Goal: Information Seeking & Learning: Find specific fact

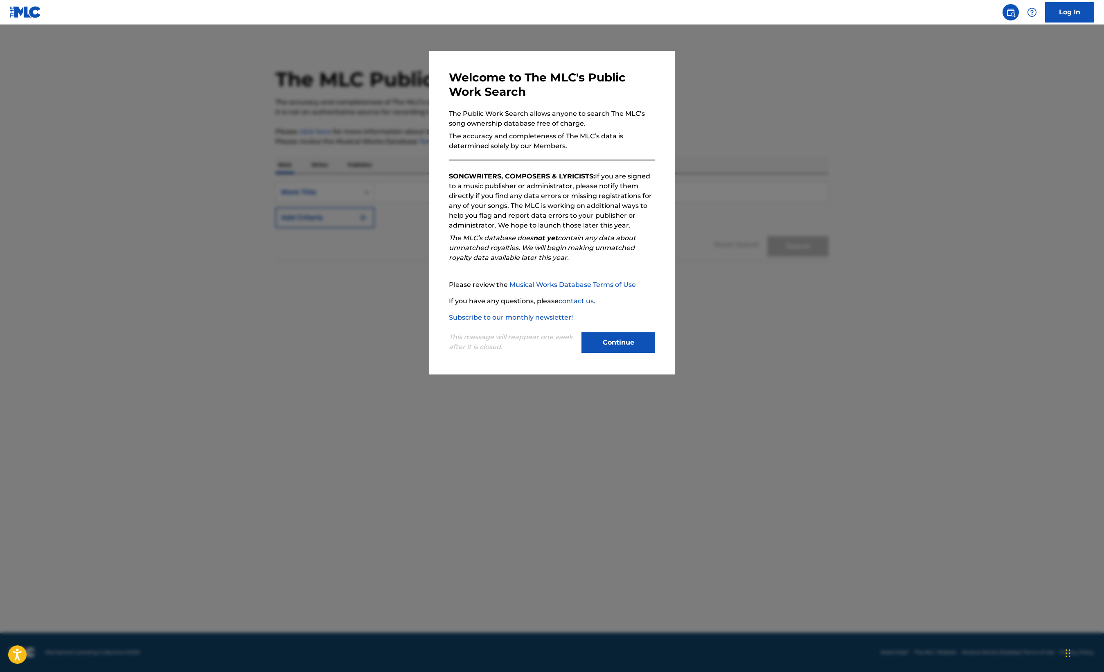
click at [649, 349] on button "Continue" at bounding box center [618, 342] width 74 height 20
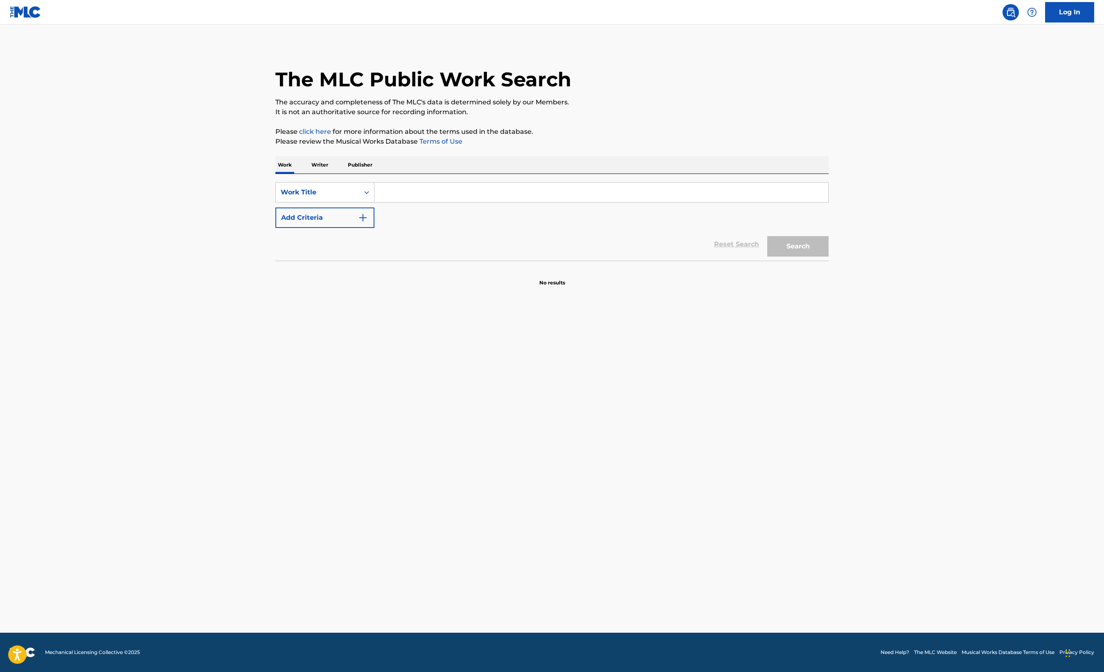
click at [484, 193] on input "Search Form" at bounding box center [601, 192] width 454 height 20
paste input "Every Breath You Take"
type input "Every Breath You Take"
click at [336, 221] on button "Add Criteria" at bounding box center [324, 217] width 99 height 20
click at [543, 216] on input "Search Form" at bounding box center [593, 218] width 439 height 20
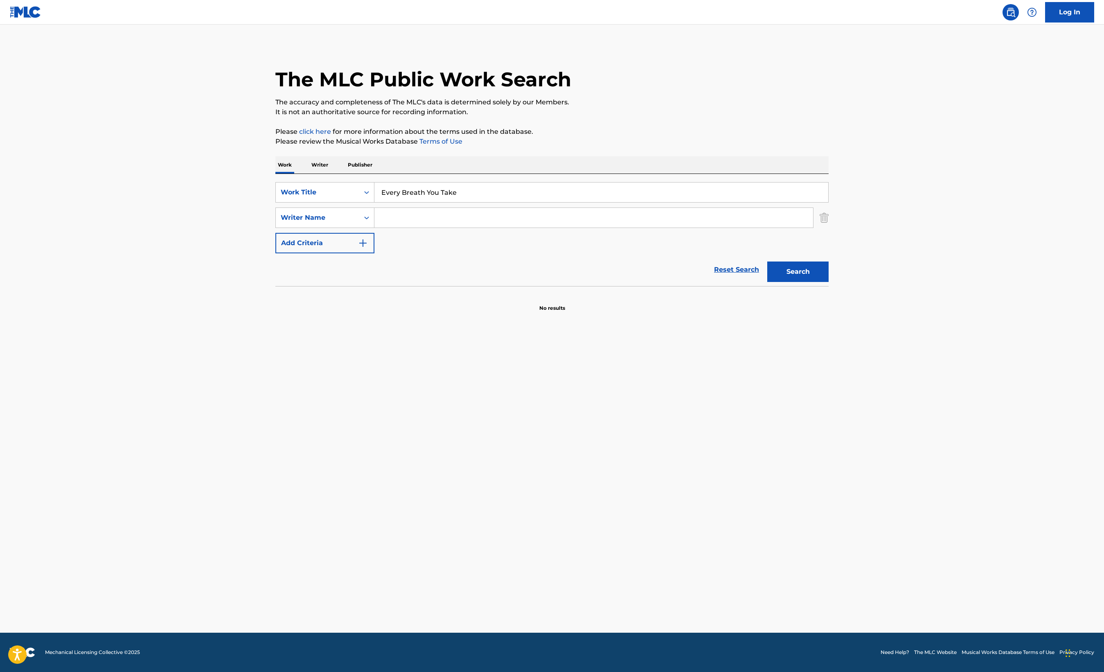
paste input "[PERSON_NAME]"
type input "[PERSON_NAME]"
click at [804, 274] on button "Search" at bounding box center [797, 271] width 61 height 20
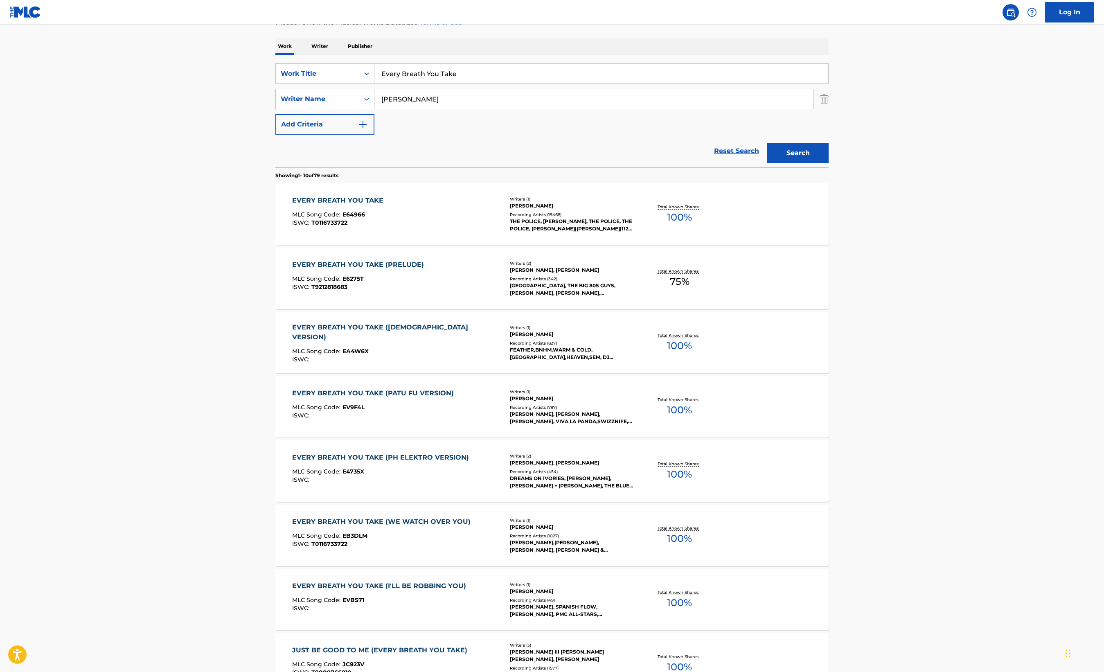
scroll to position [132, 0]
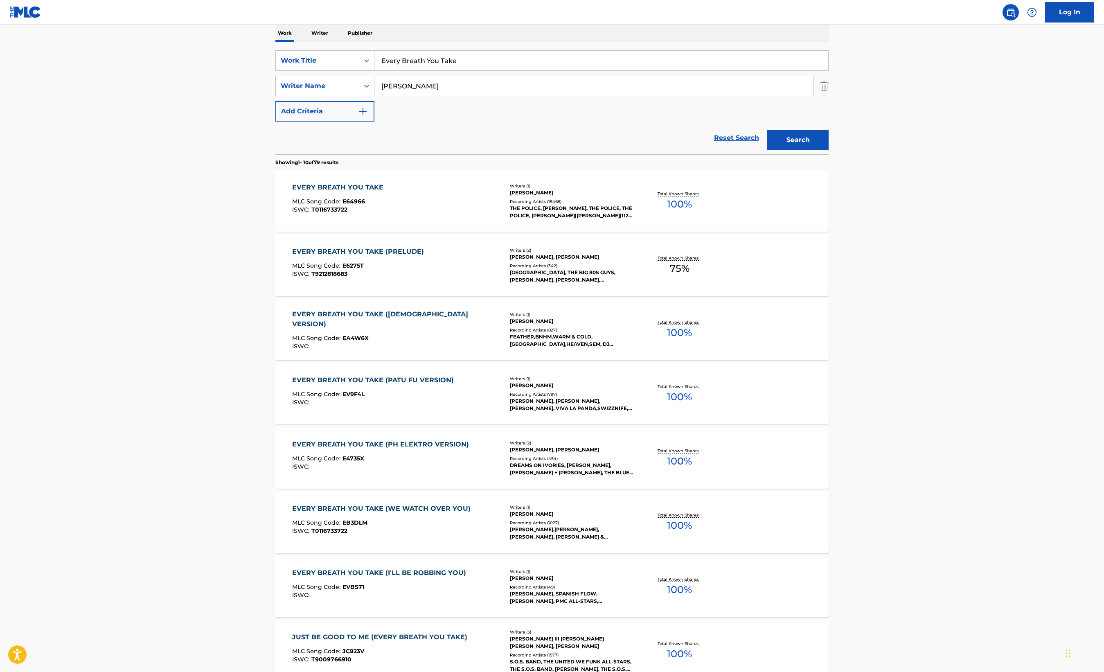
click at [377, 208] on div "ISWC : T0116733722" at bounding box center [339, 210] width 95 height 6
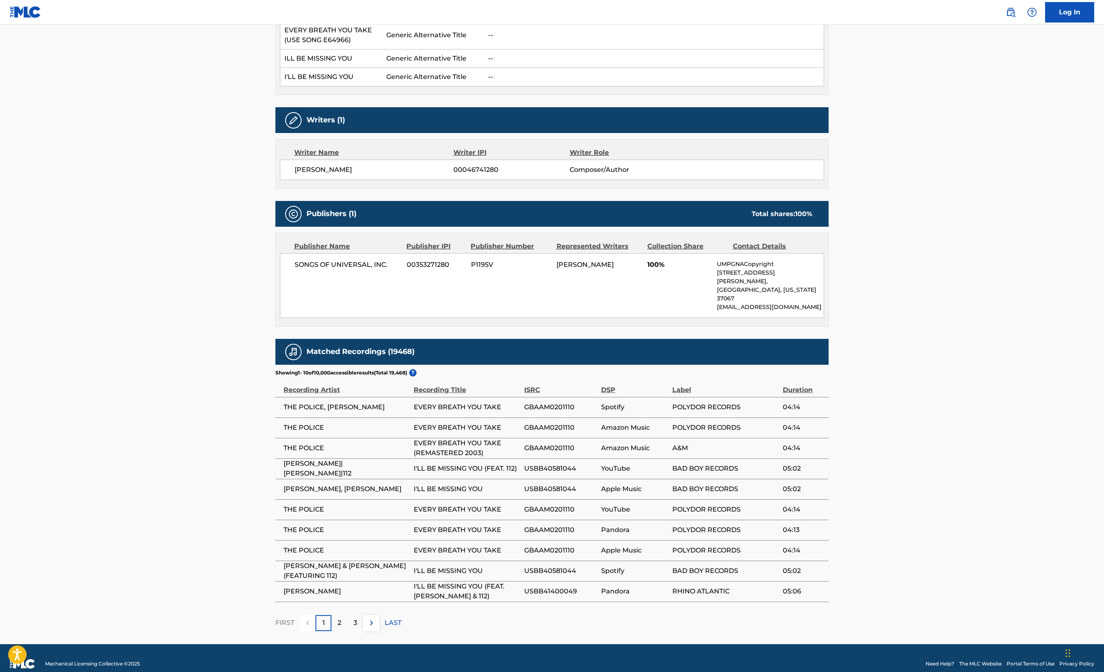
scroll to position [265, 0]
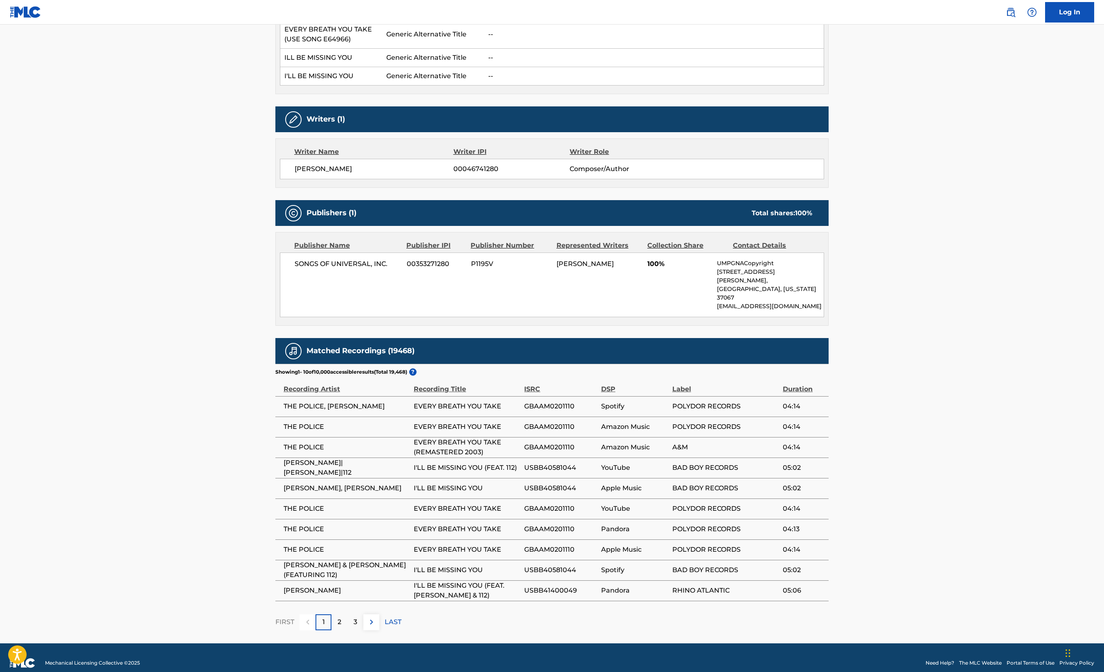
click at [356, 617] on p "3" at bounding box center [356, 622] width 4 height 10
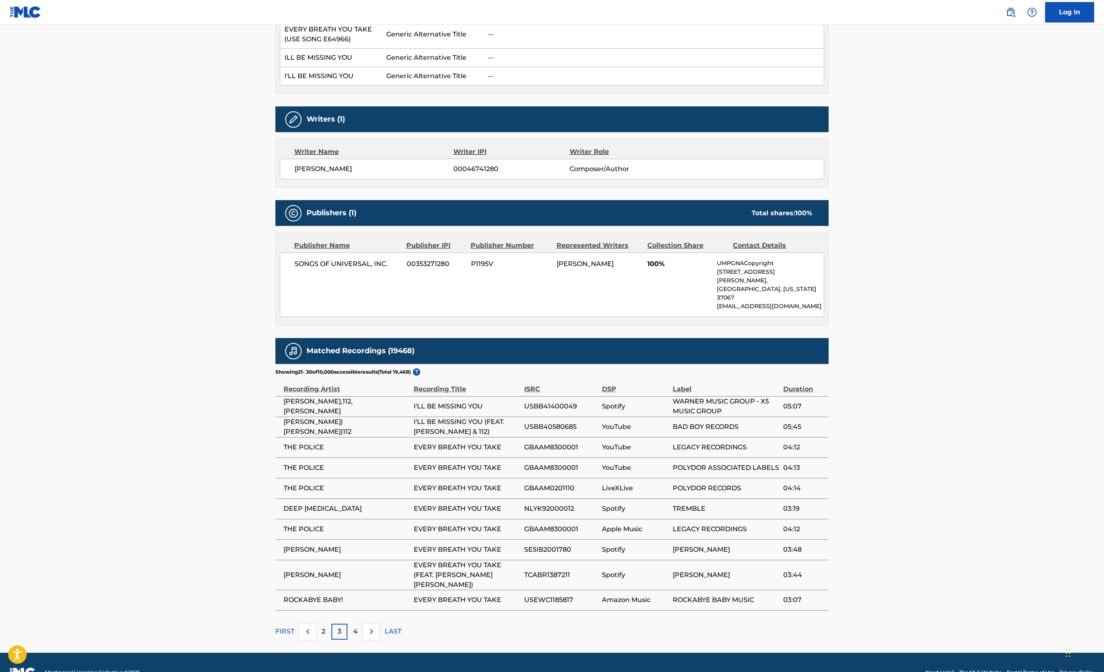
click at [353, 626] on p "4" at bounding box center [355, 631] width 5 height 10
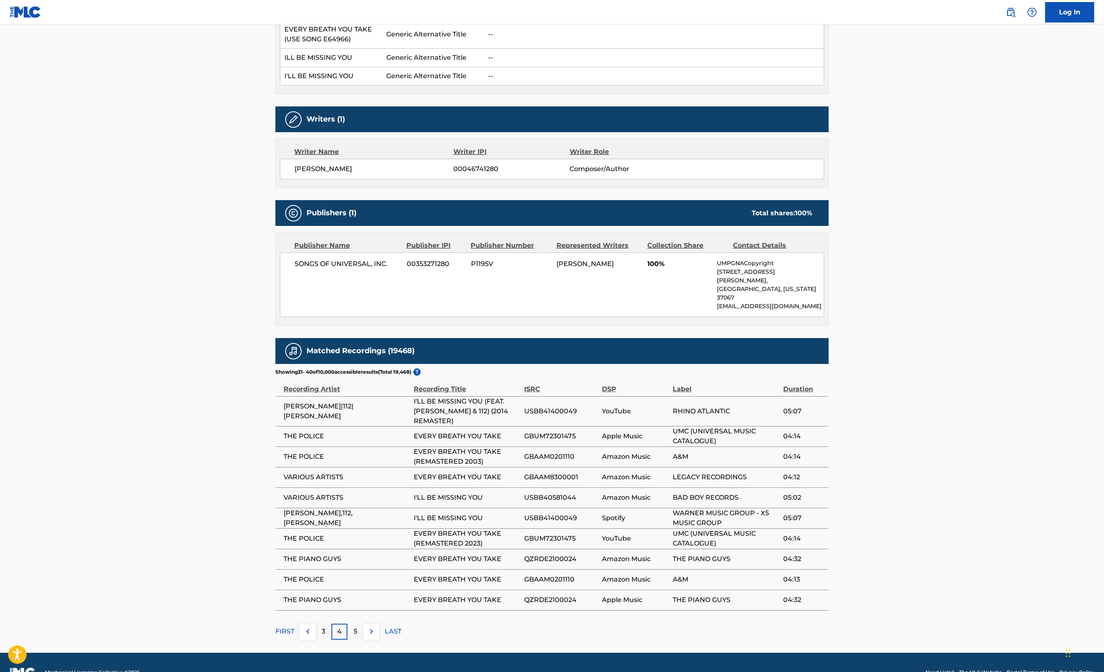
click at [355, 626] on p "5" at bounding box center [356, 631] width 4 height 10
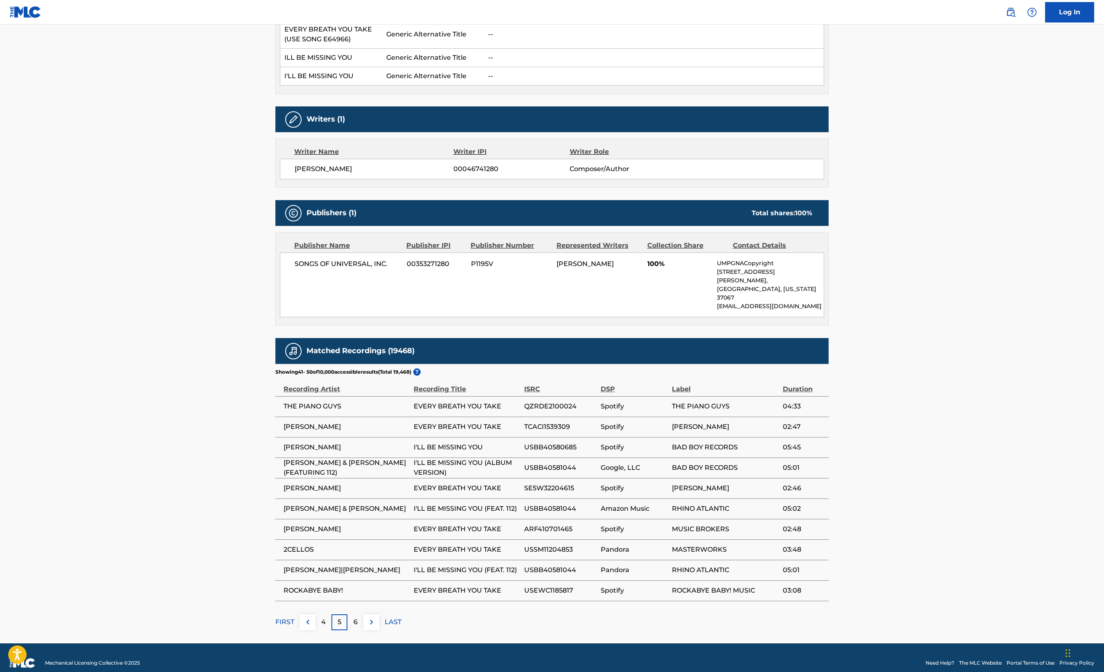
click at [357, 614] on div "6" at bounding box center [355, 622] width 16 height 16
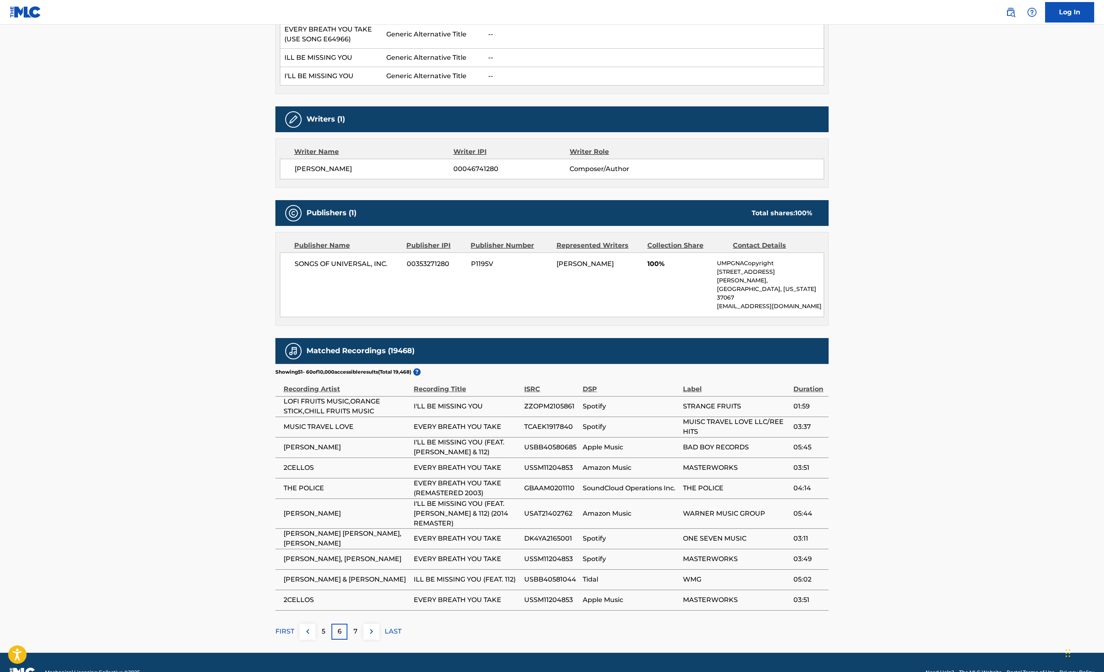
click at [357, 624] on div "7" at bounding box center [355, 632] width 16 height 16
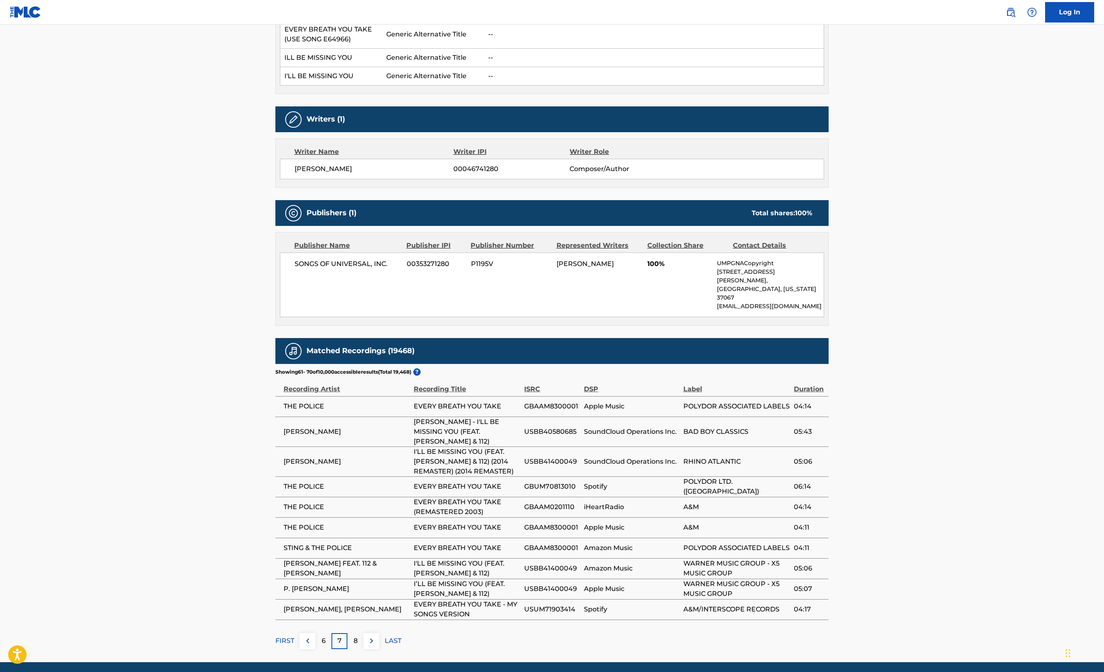
click at [357, 633] on div "8" at bounding box center [355, 641] width 16 height 16
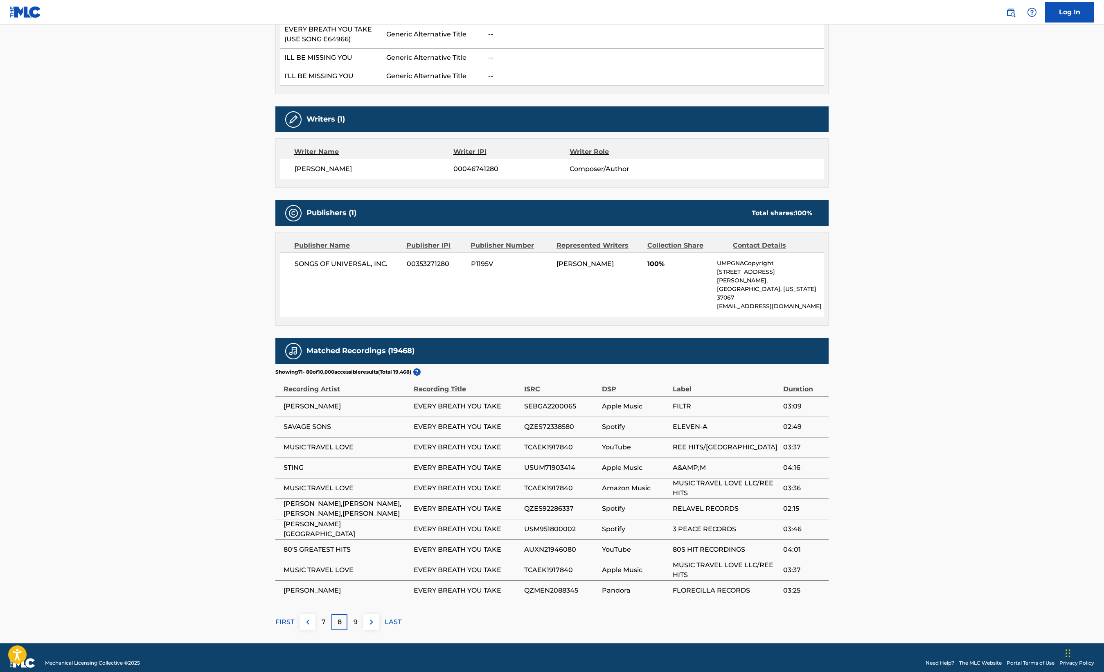
click at [358, 614] on div "9" at bounding box center [355, 622] width 16 height 16
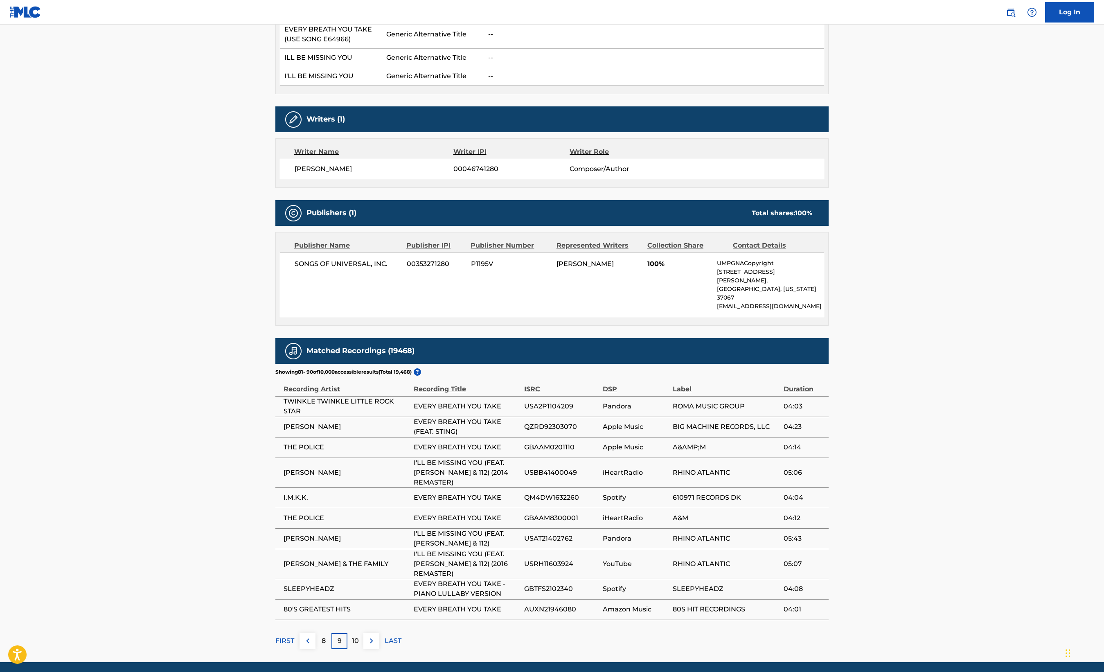
click at [362, 633] on div "10" at bounding box center [355, 641] width 16 height 16
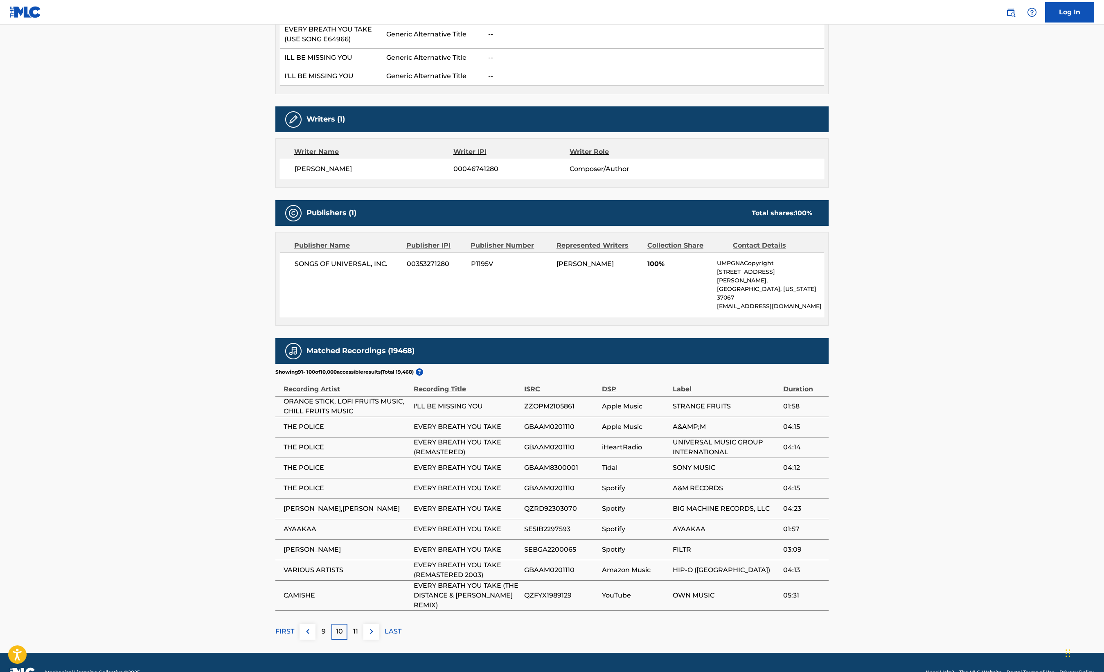
click at [358, 624] on div "11" at bounding box center [355, 632] width 16 height 16
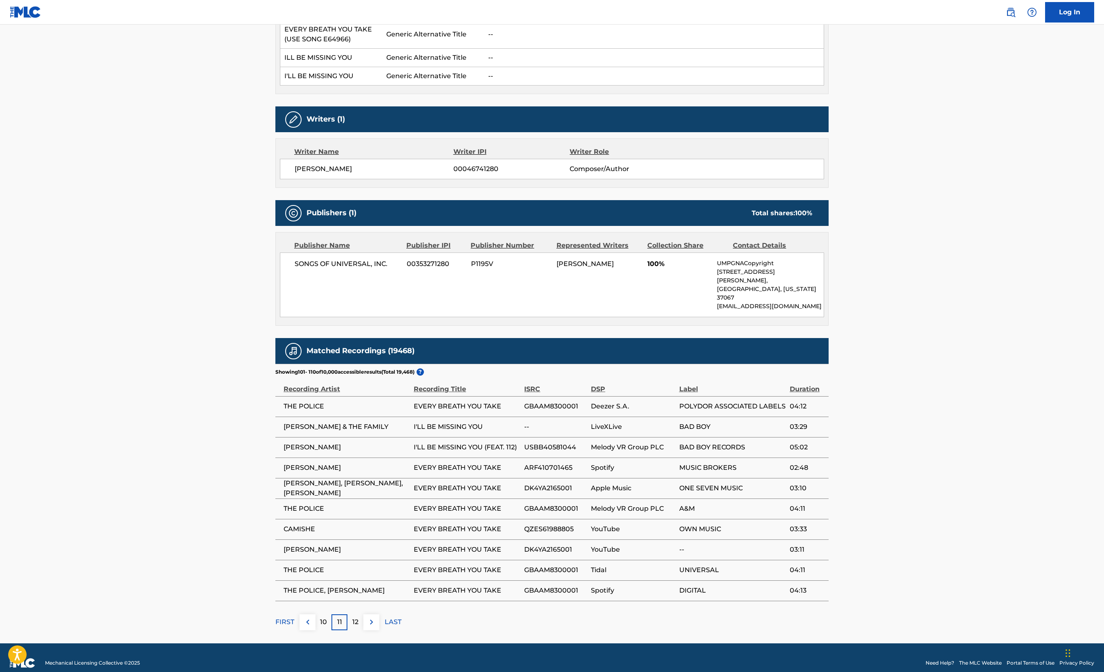
click at [358, 615] on div "12" at bounding box center [355, 622] width 16 height 16
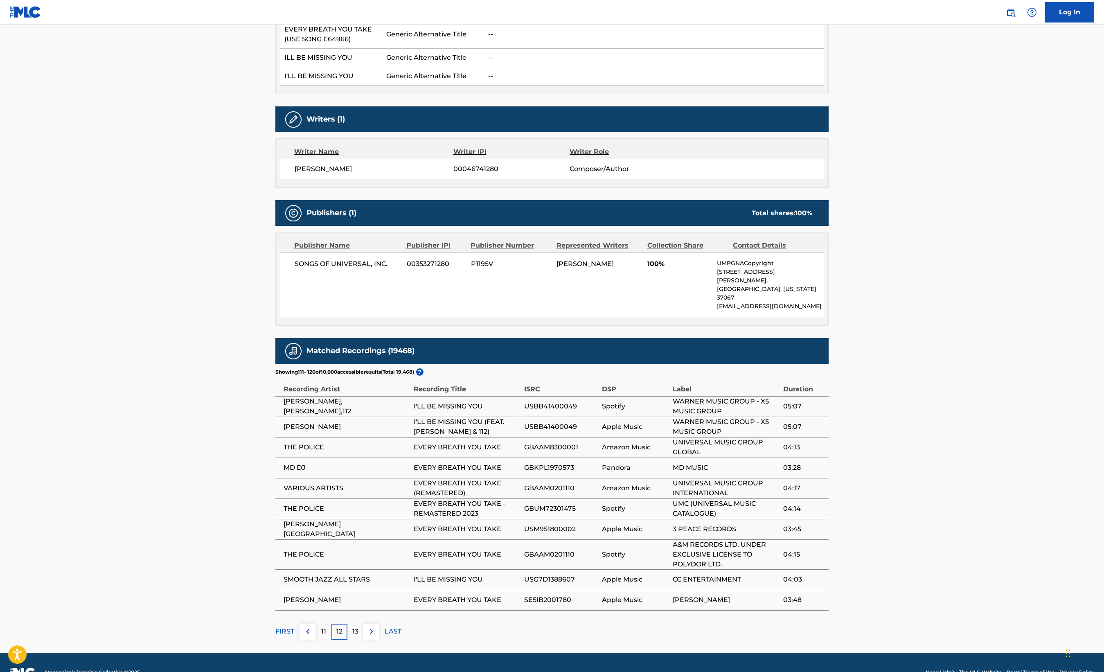
click at [358, 624] on div "13" at bounding box center [355, 632] width 16 height 16
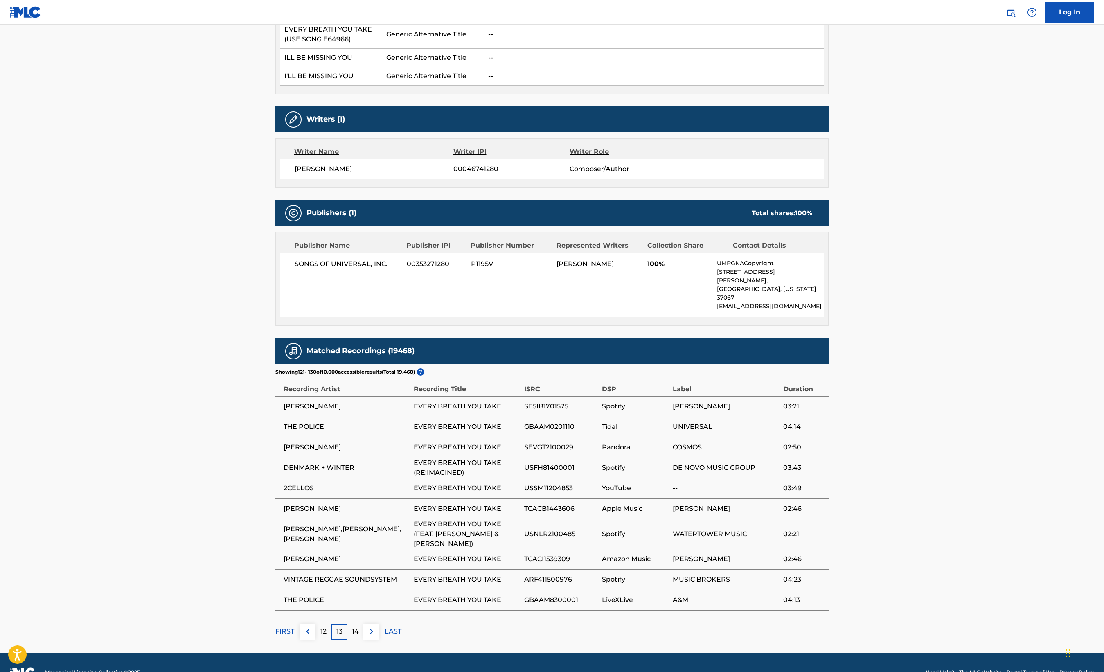
click at [360, 624] on div "14" at bounding box center [355, 632] width 16 height 16
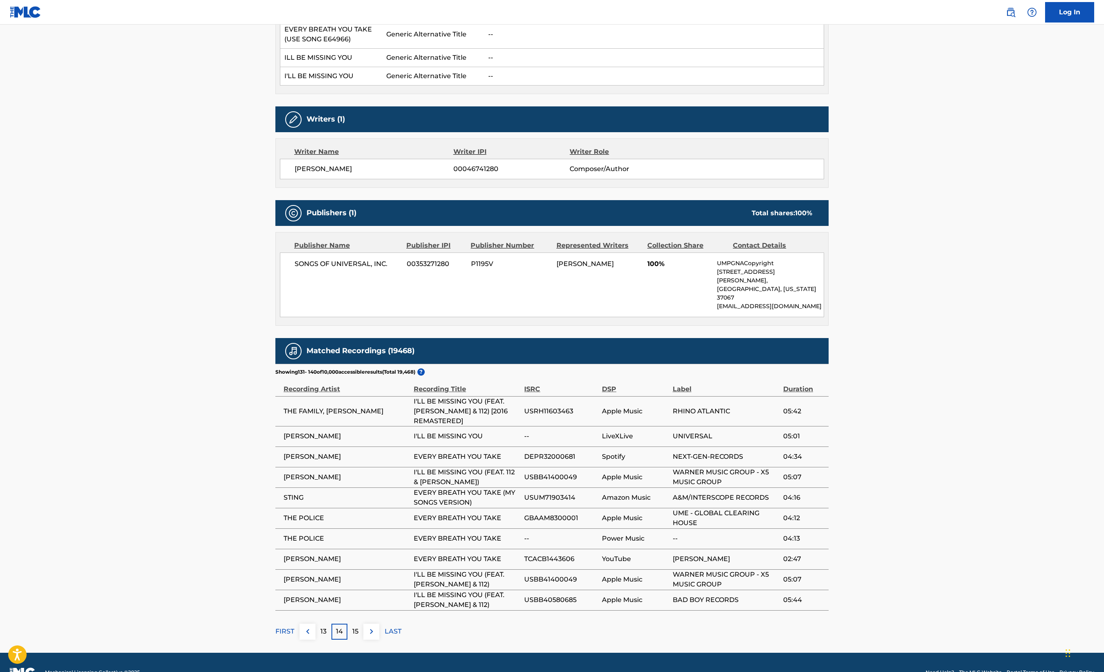
click at [360, 624] on div "15" at bounding box center [355, 632] width 16 height 16
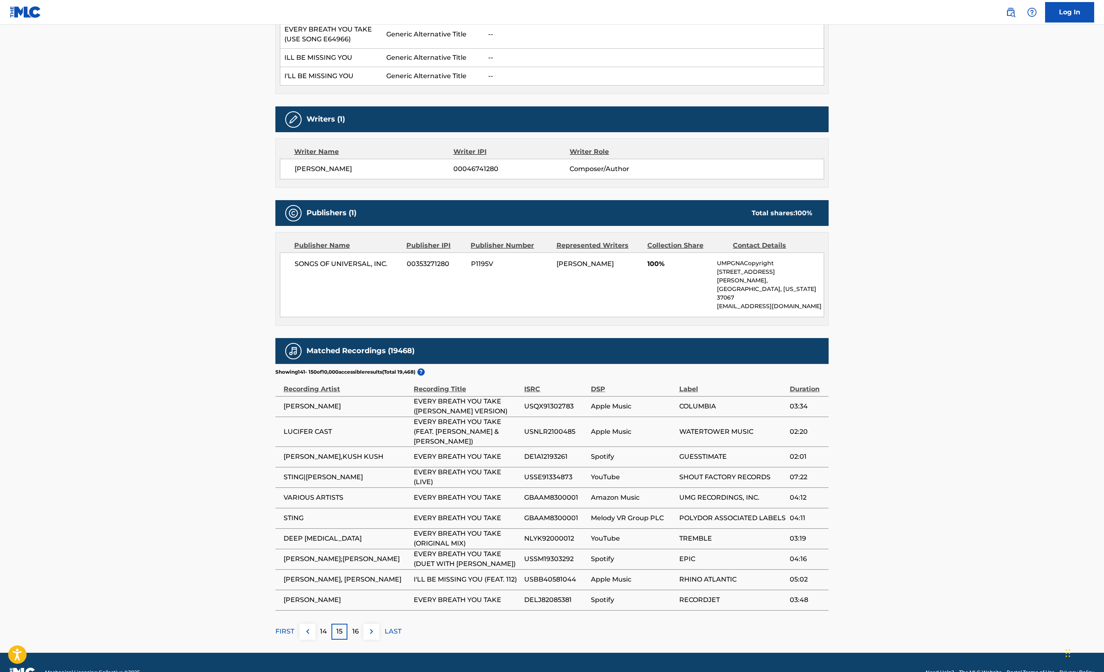
click at [361, 624] on div "16" at bounding box center [355, 632] width 16 height 16
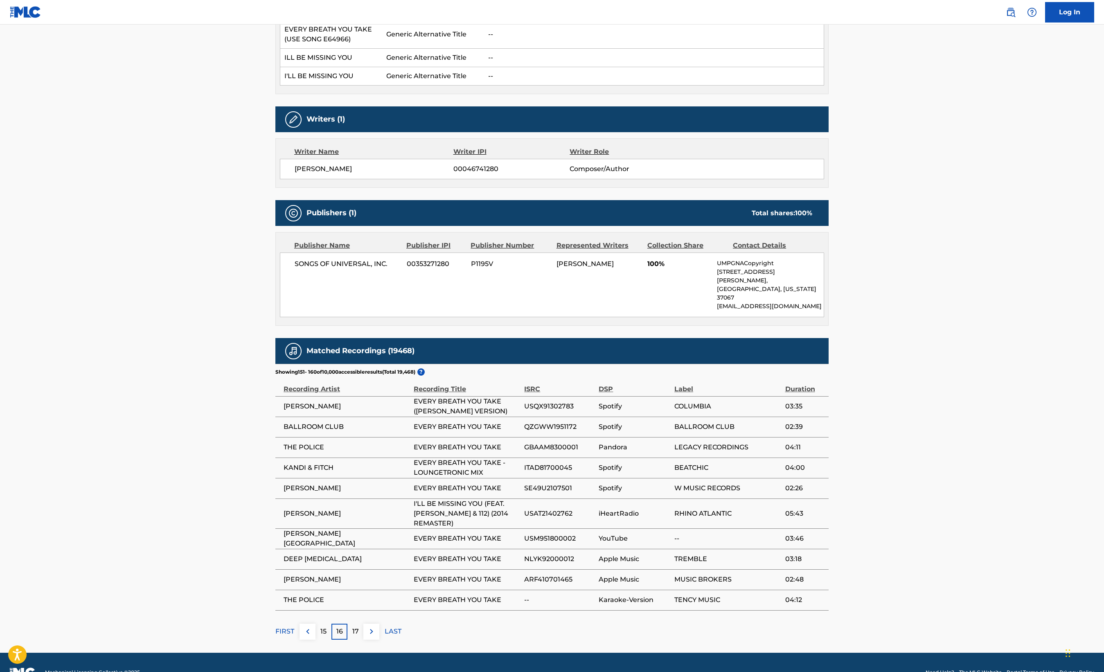
click at [361, 624] on div "17" at bounding box center [355, 632] width 16 height 16
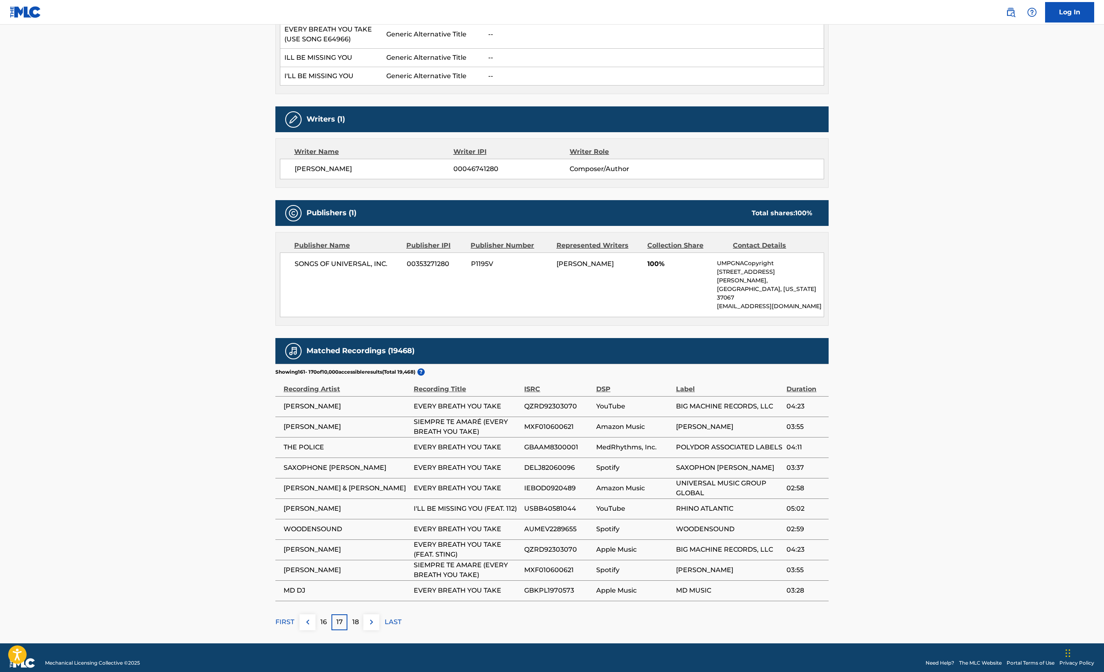
click at [355, 617] on p "18" at bounding box center [355, 622] width 7 height 10
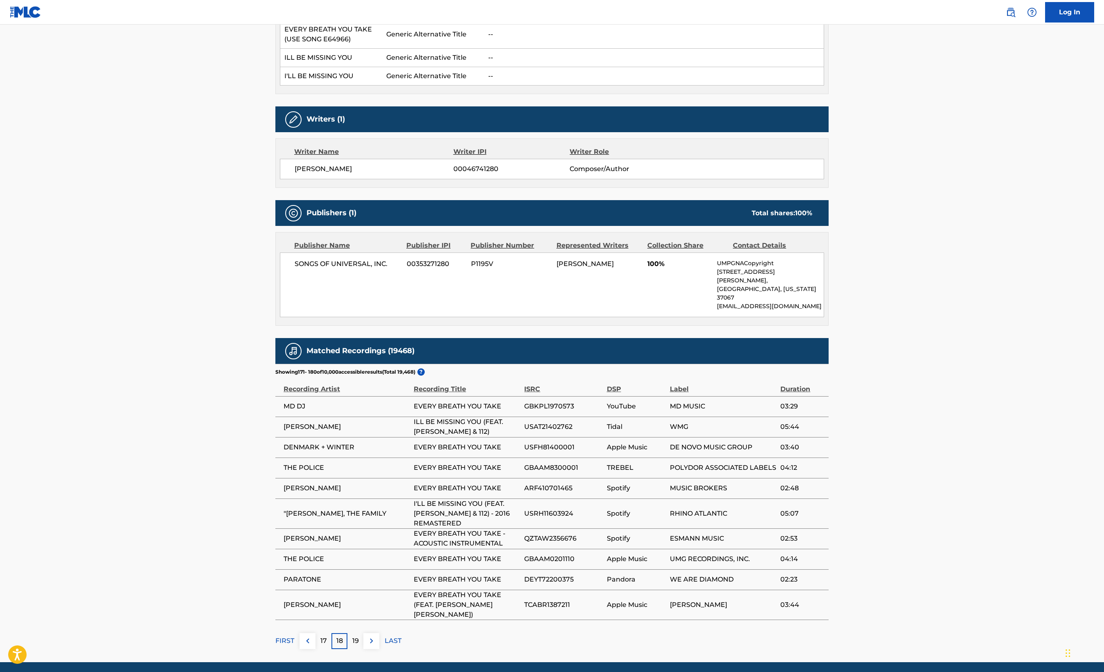
click at [356, 636] on p "19" at bounding box center [355, 641] width 7 height 10
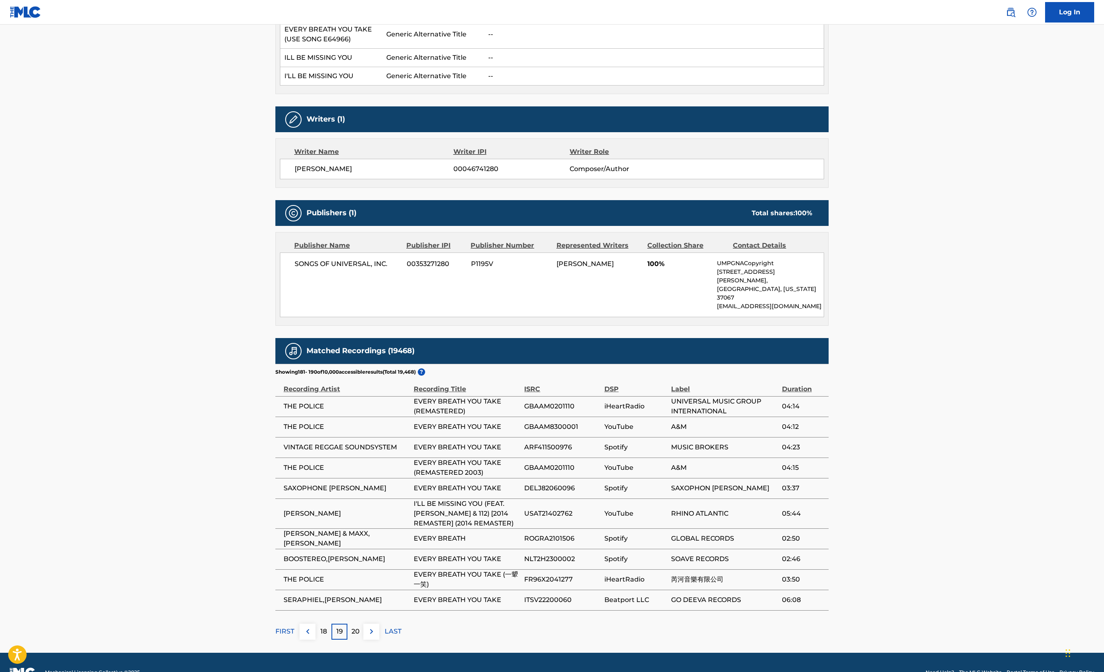
click at [356, 626] on p "20" at bounding box center [355, 631] width 8 height 10
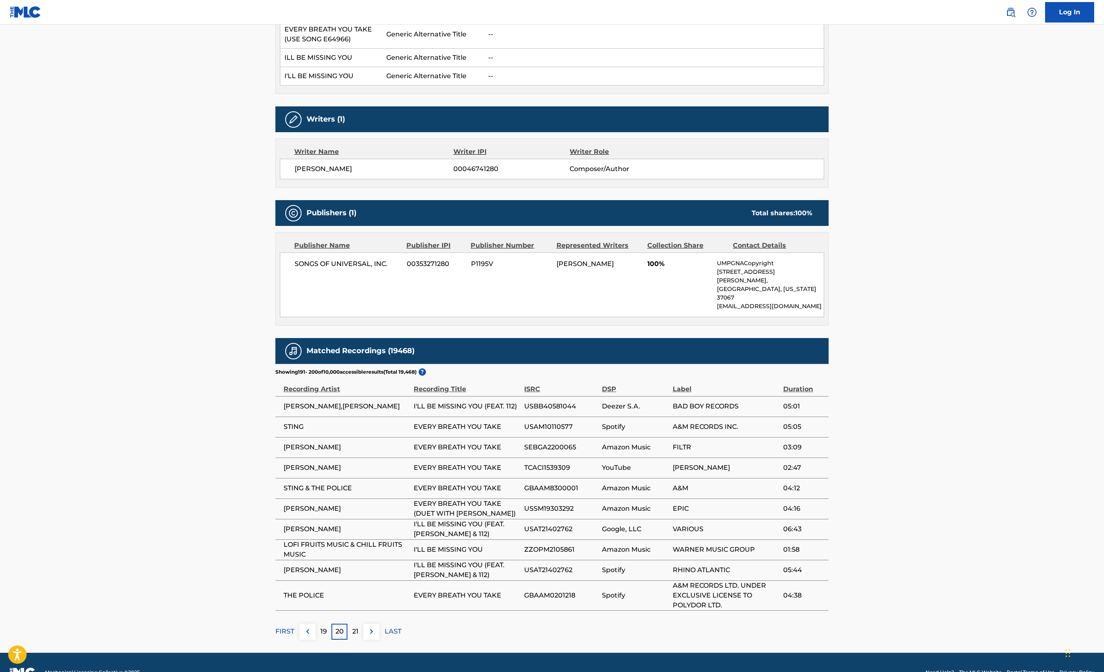
click at [383, 624] on div "FIRST 19 20 21 LAST" at bounding box center [551, 632] width 553 height 16
click at [388, 626] on p "LAST" at bounding box center [393, 631] width 17 height 10
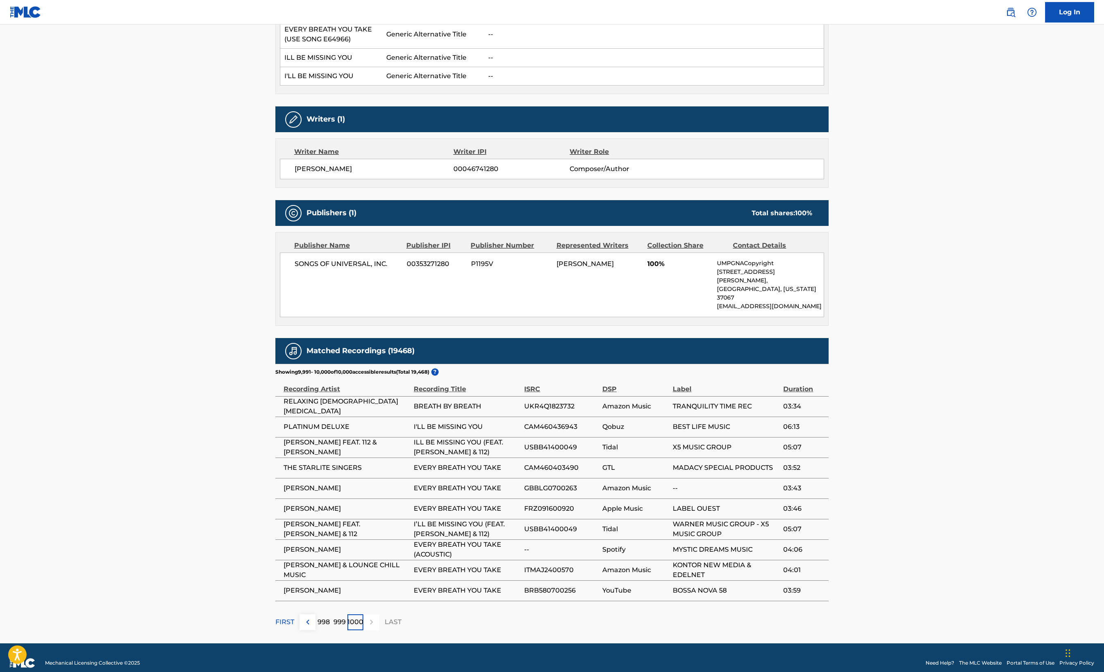
click at [343, 617] on p "999" at bounding box center [339, 622] width 12 height 10
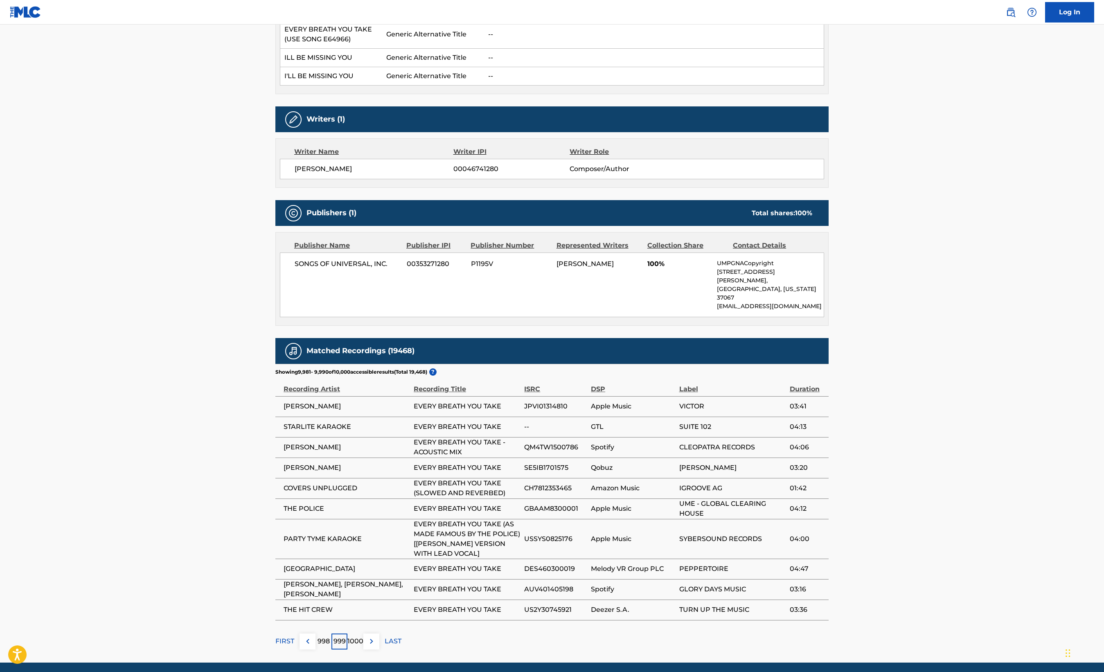
click at [329, 636] on p "998" at bounding box center [324, 641] width 12 height 10
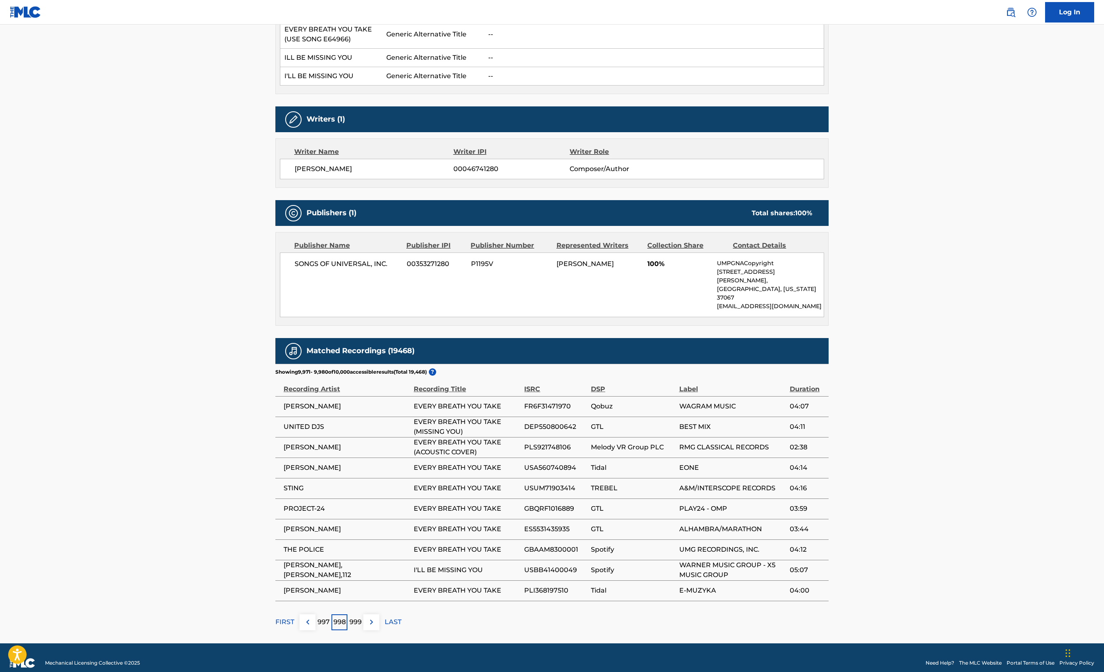
click at [322, 617] on p "997" at bounding box center [324, 622] width 12 height 10
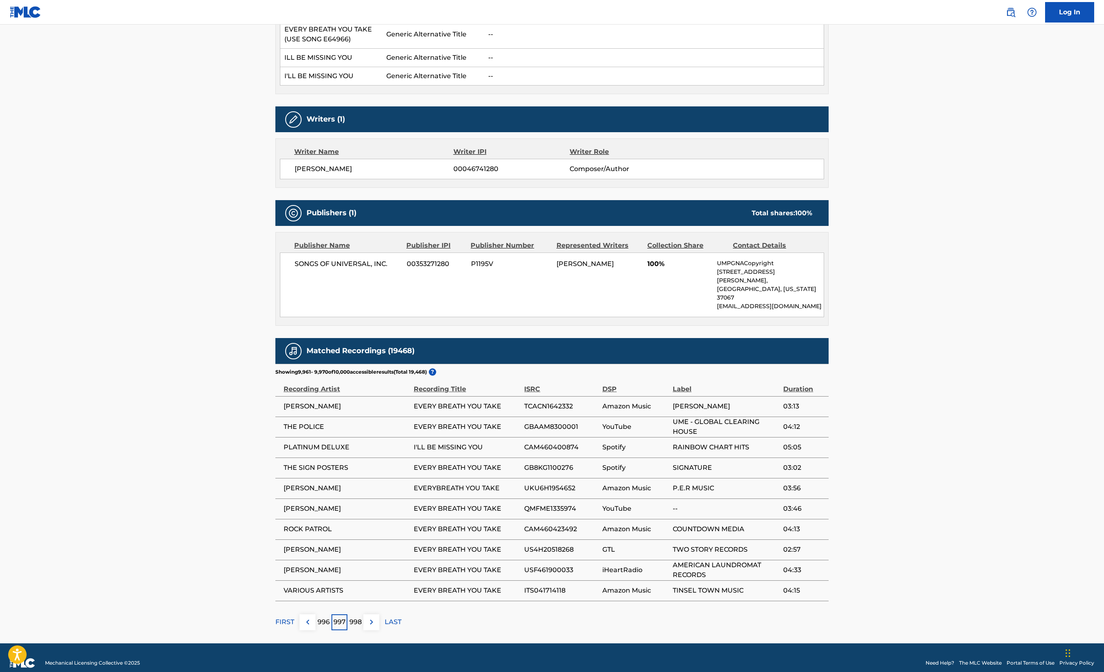
click at [328, 617] on p "996" at bounding box center [324, 622] width 12 height 10
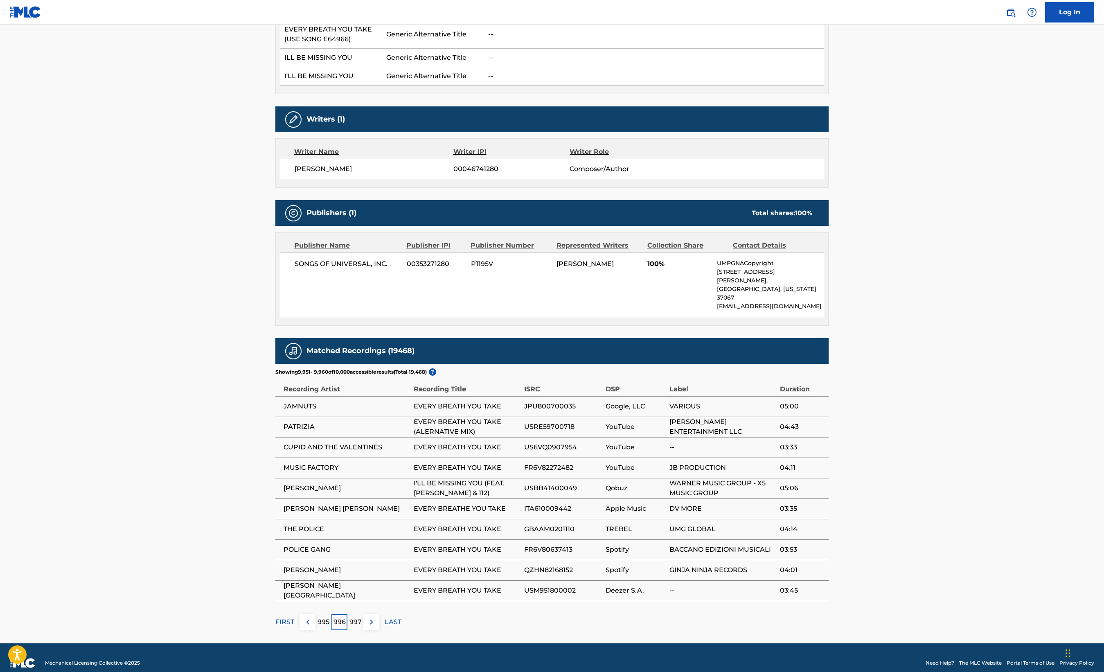
click at [328, 617] on p "995" at bounding box center [324, 622] width 12 height 10
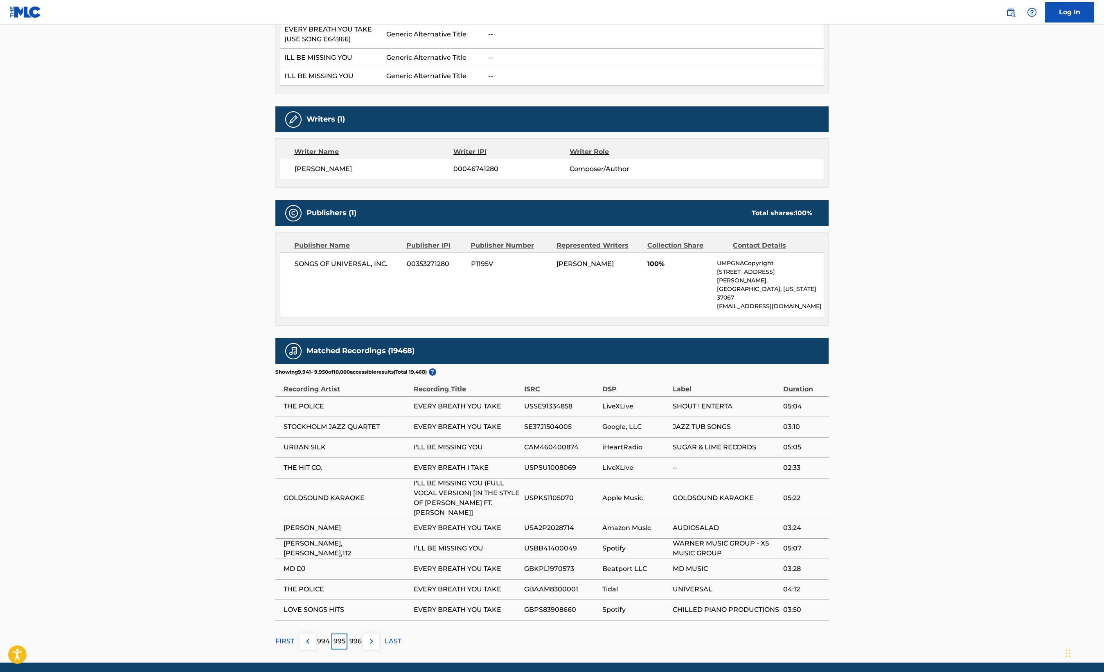
click at [327, 636] on p "994" at bounding box center [323, 641] width 13 height 10
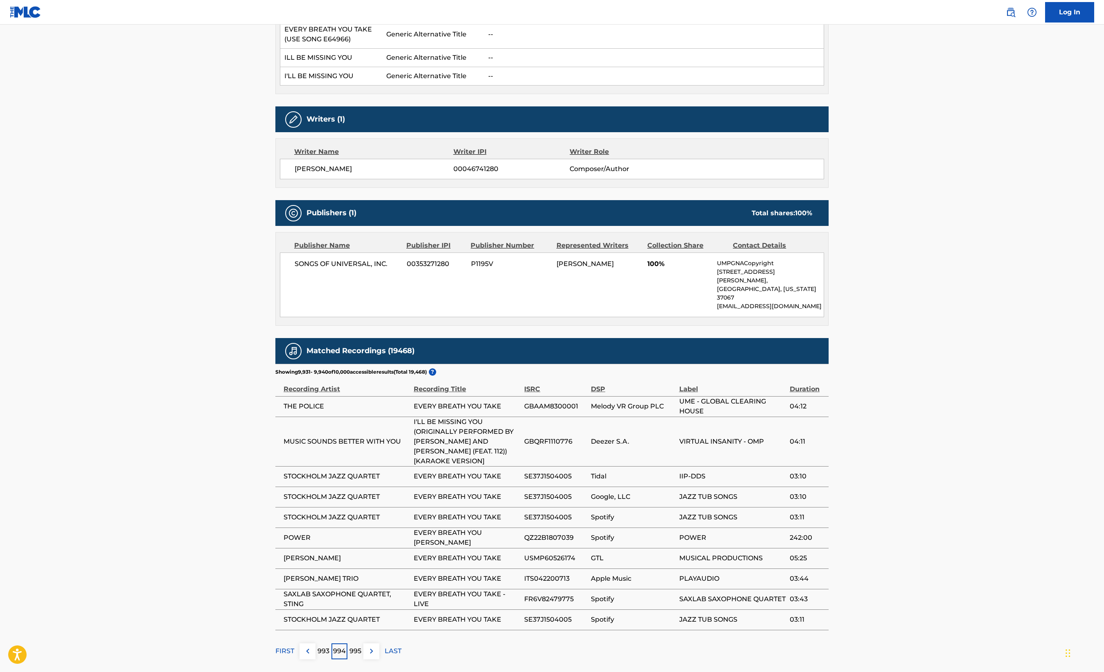
click at [327, 646] on p "993" at bounding box center [324, 651] width 12 height 10
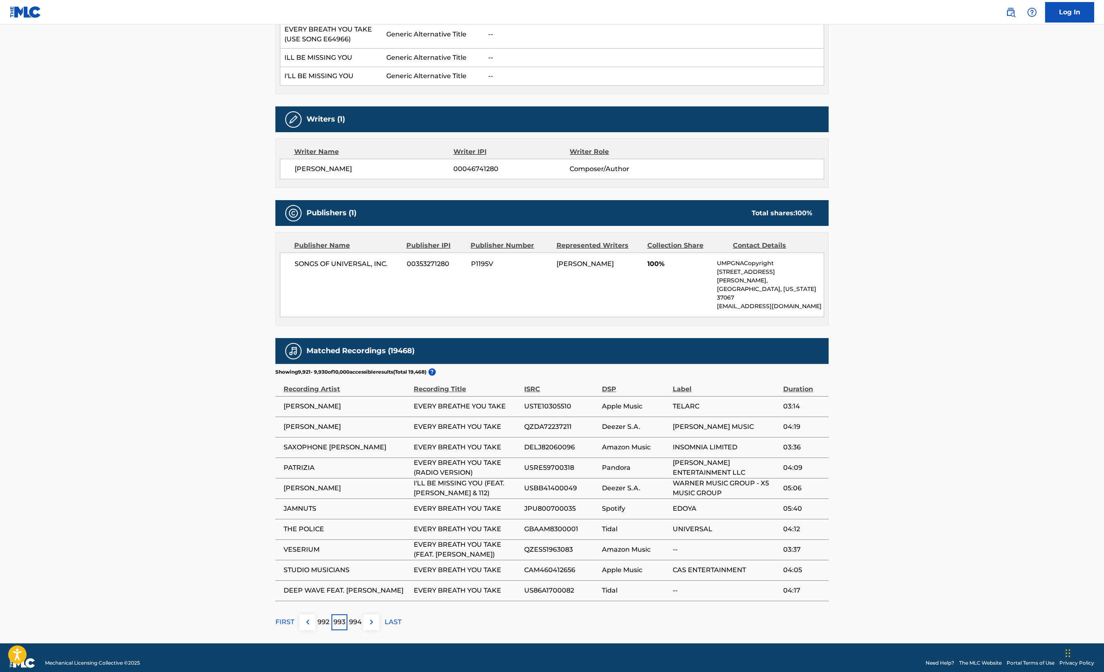
click at [329, 617] on div "992" at bounding box center [323, 622] width 16 height 16
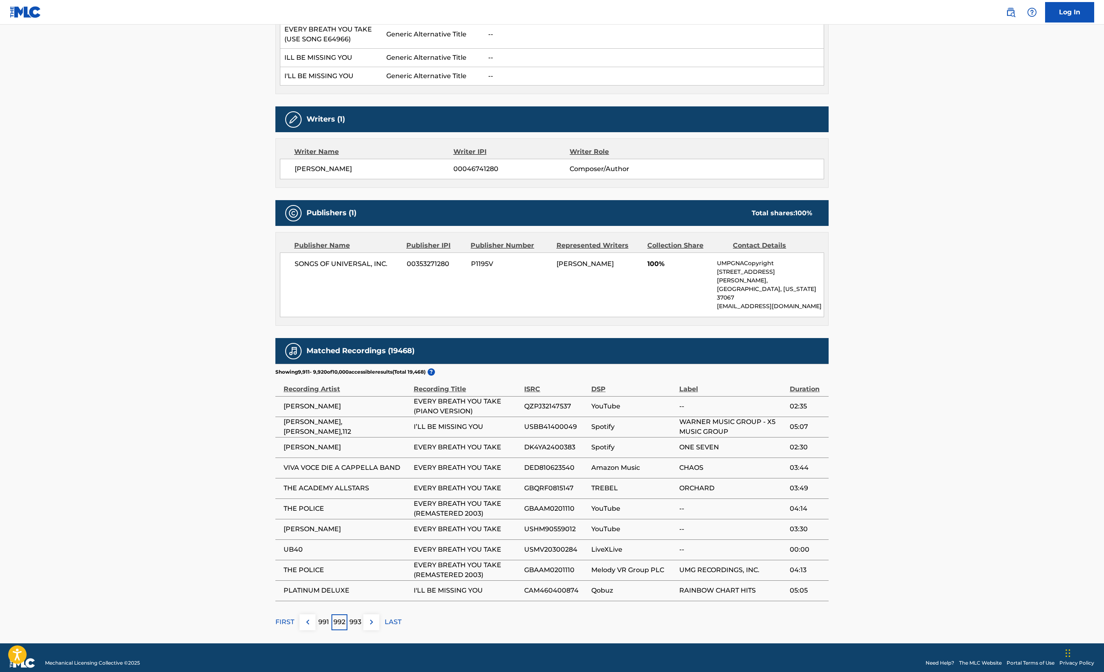
click at [318, 617] on p "991" at bounding box center [323, 622] width 11 height 10
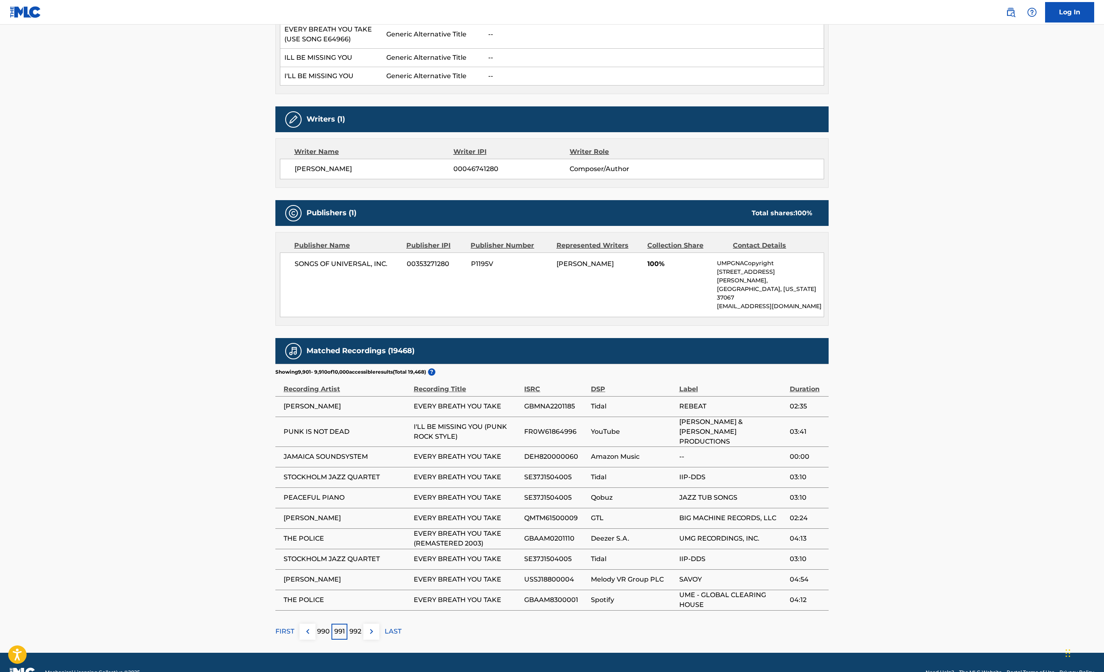
click at [319, 626] on p "990" at bounding box center [323, 631] width 13 height 10
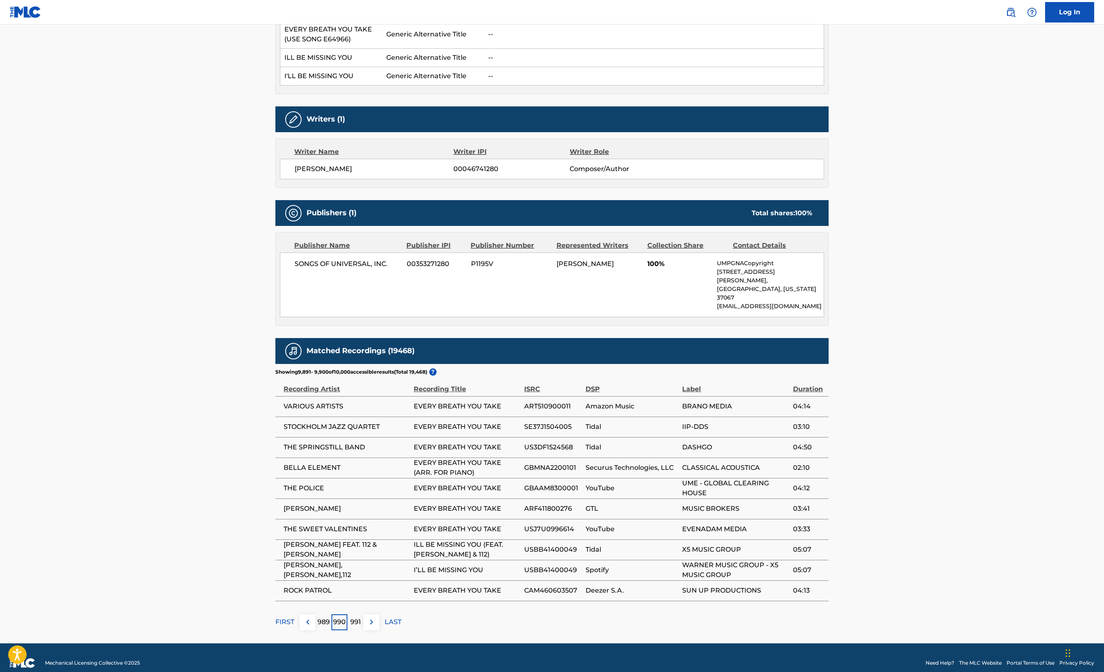
click at [321, 617] on p "989" at bounding box center [324, 622] width 12 height 10
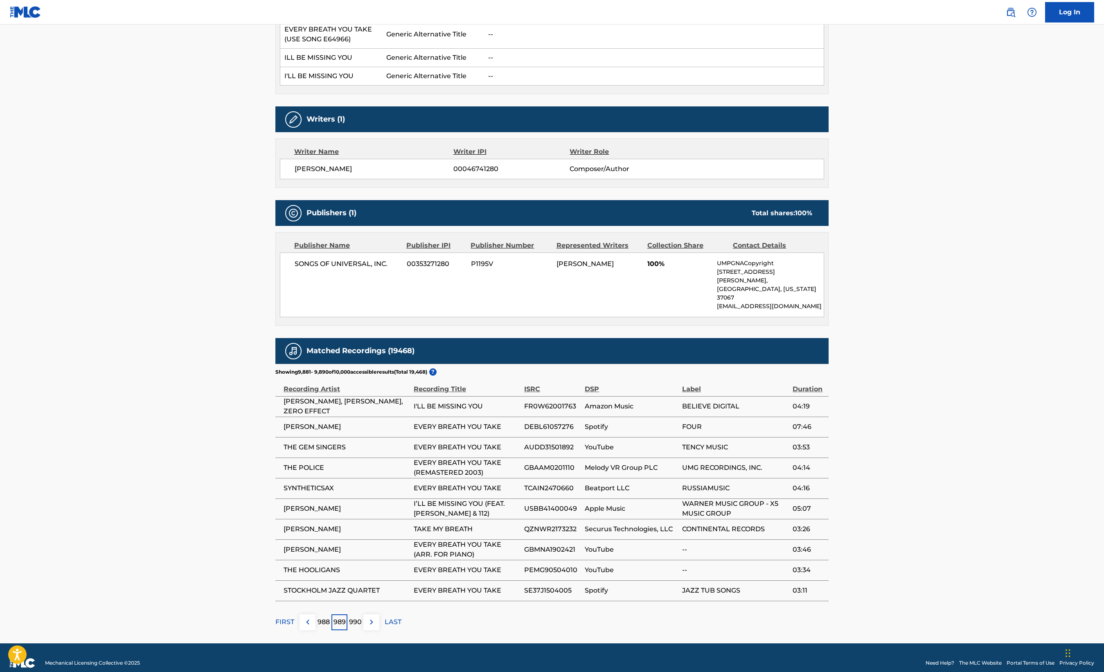
click at [321, 617] on p "988" at bounding box center [324, 622] width 12 height 10
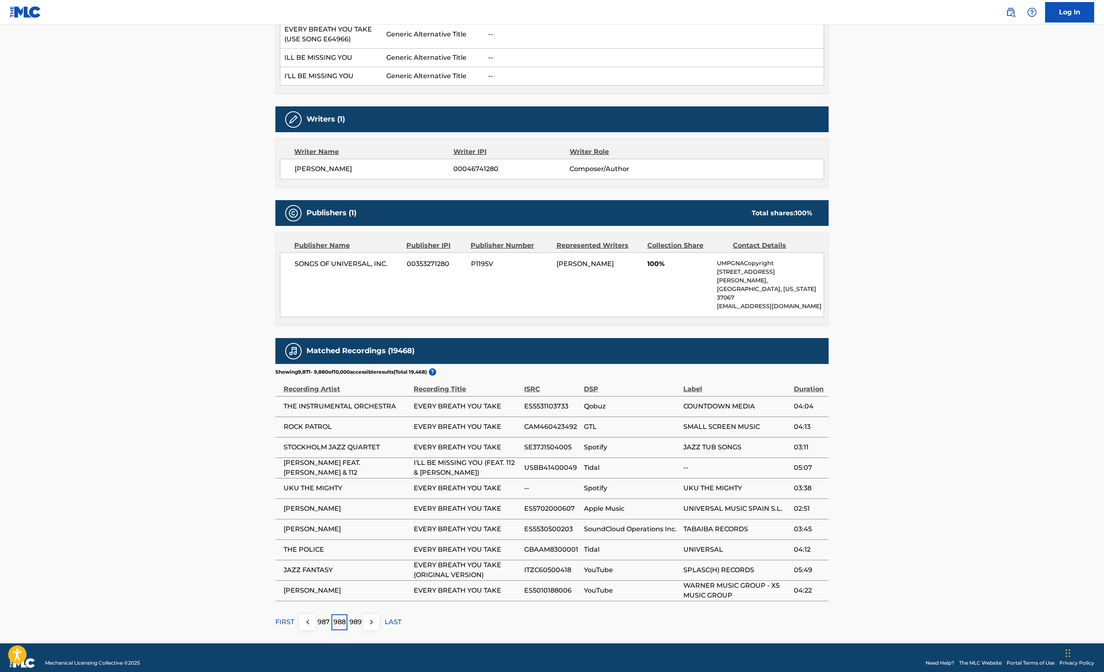
click at [321, 617] on p "987" at bounding box center [324, 622] width 12 height 10
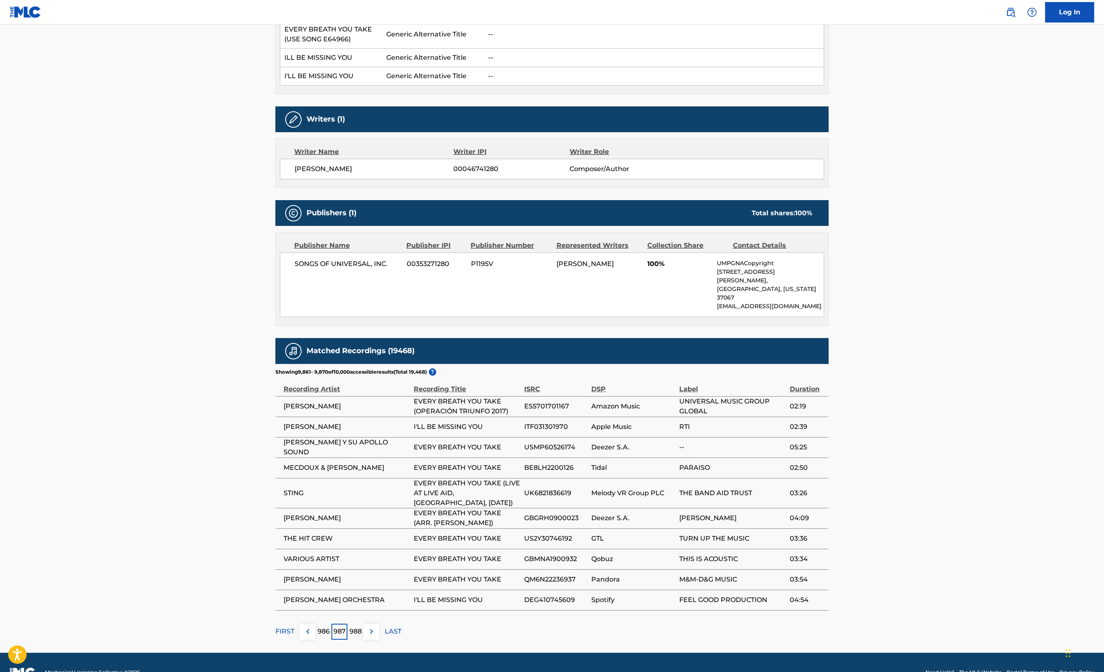
click at [322, 626] on p "986" at bounding box center [324, 631] width 12 height 10
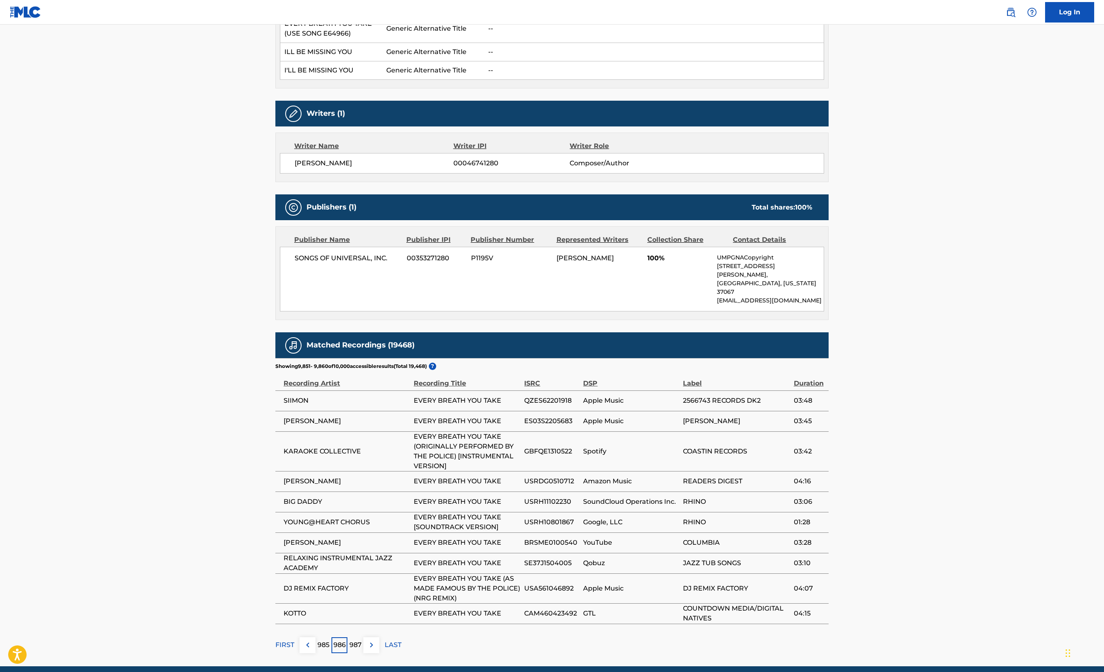
scroll to position [272, 0]
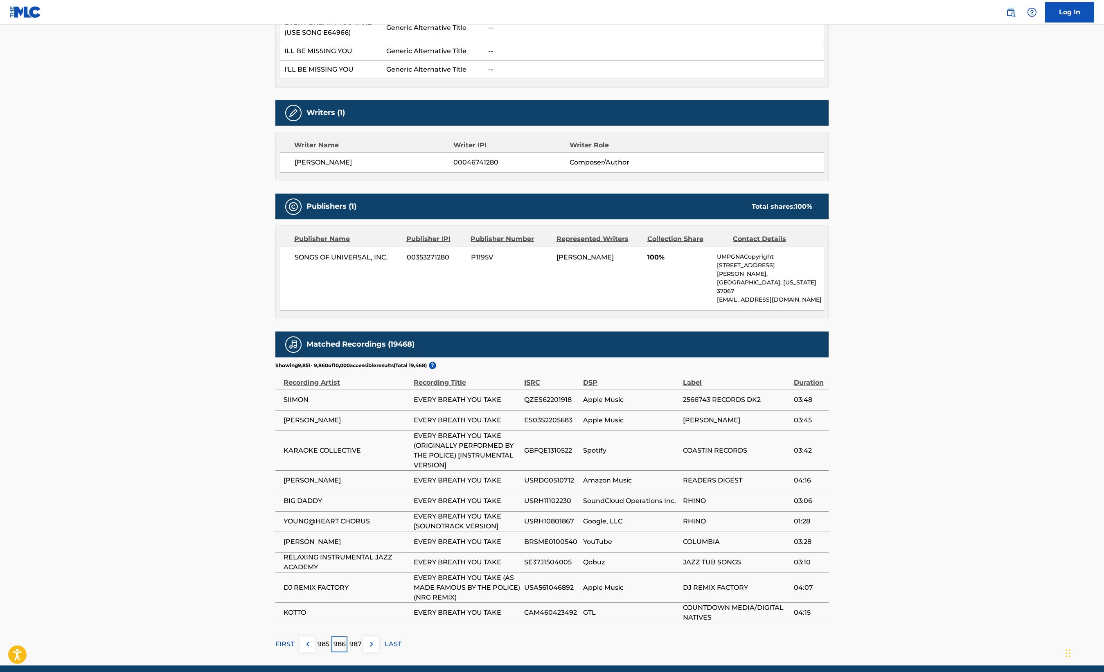
click at [319, 639] on p "985" at bounding box center [324, 644] width 12 height 10
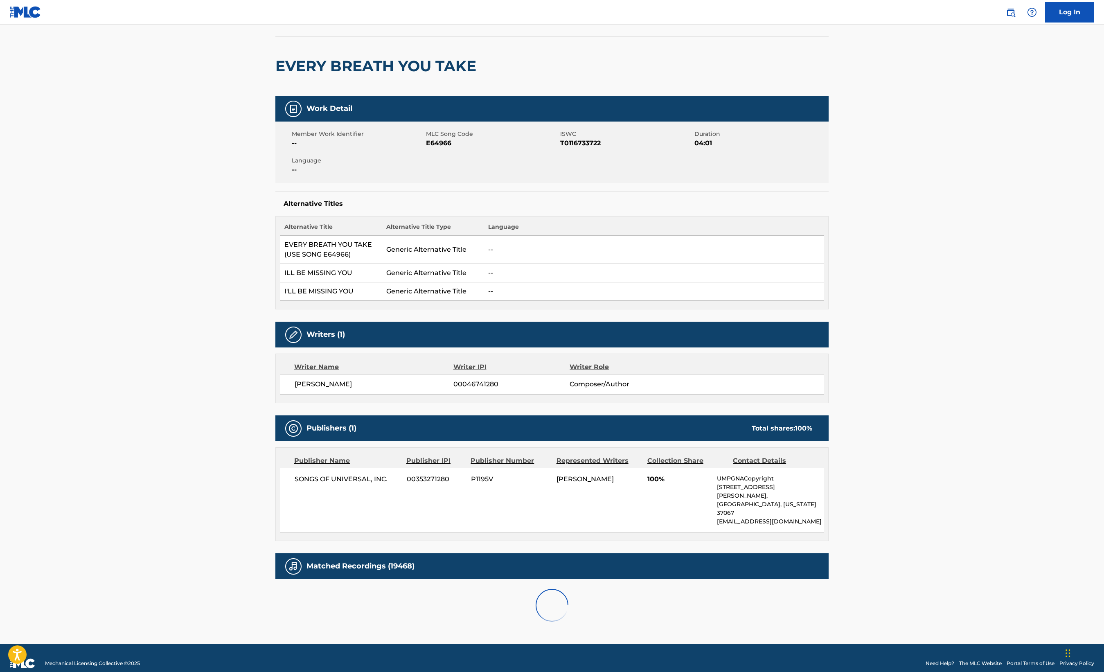
scroll to position [265, 0]
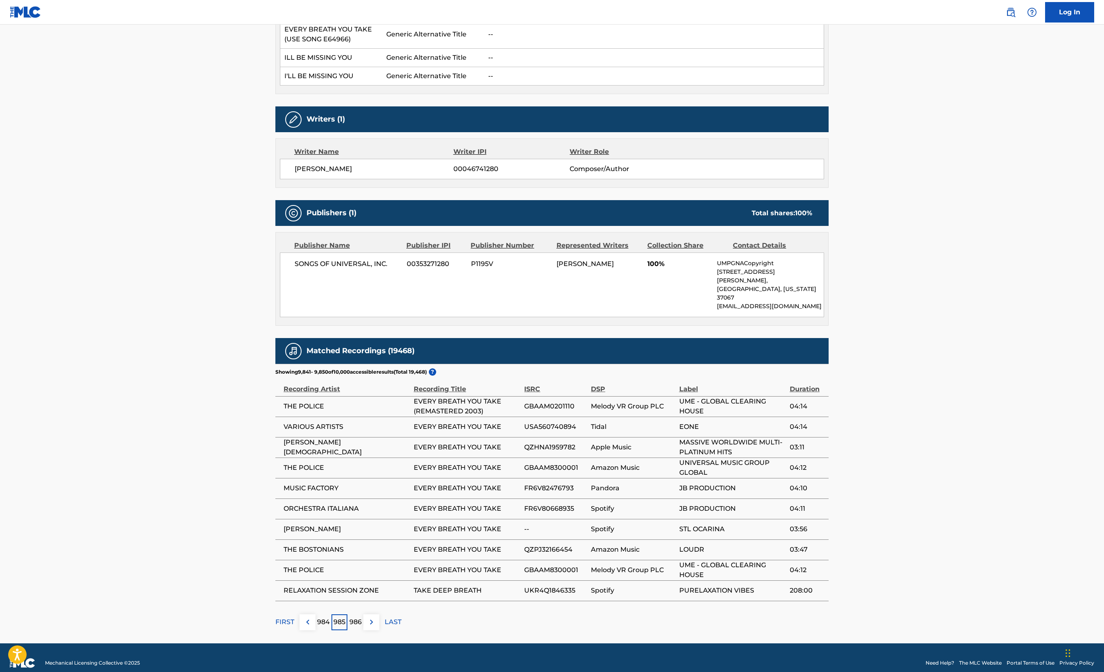
click at [324, 617] on p "984" at bounding box center [323, 622] width 13 height 10
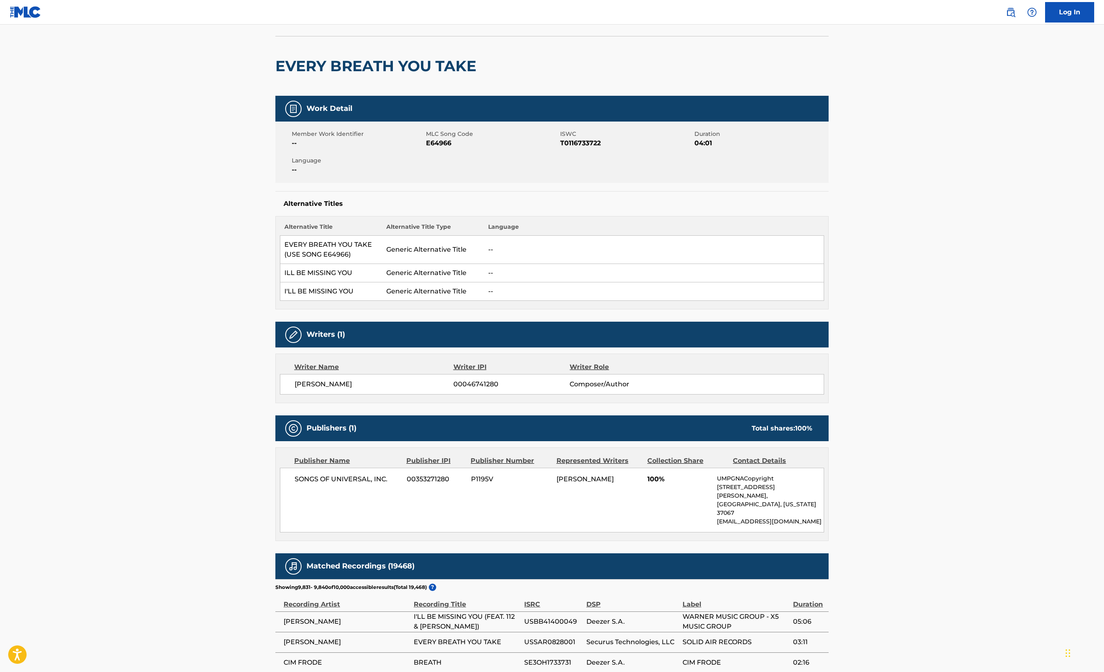
scroll to position [272, 0]
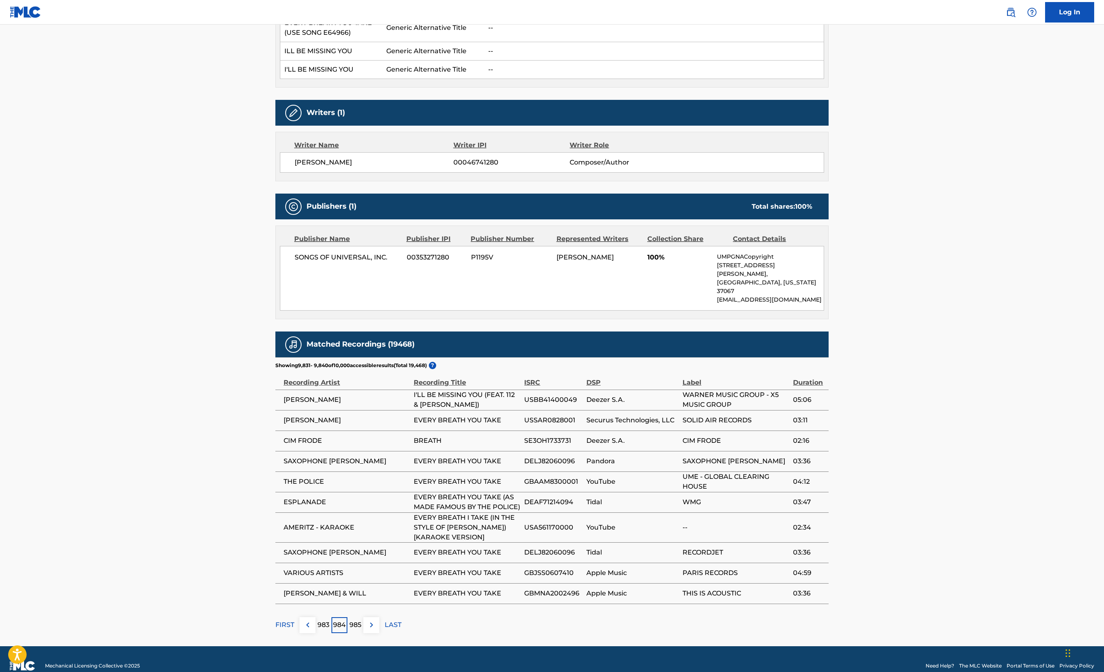
click at [322, 622] on p "983" at bounding box center [324, 625] width 12 height 10
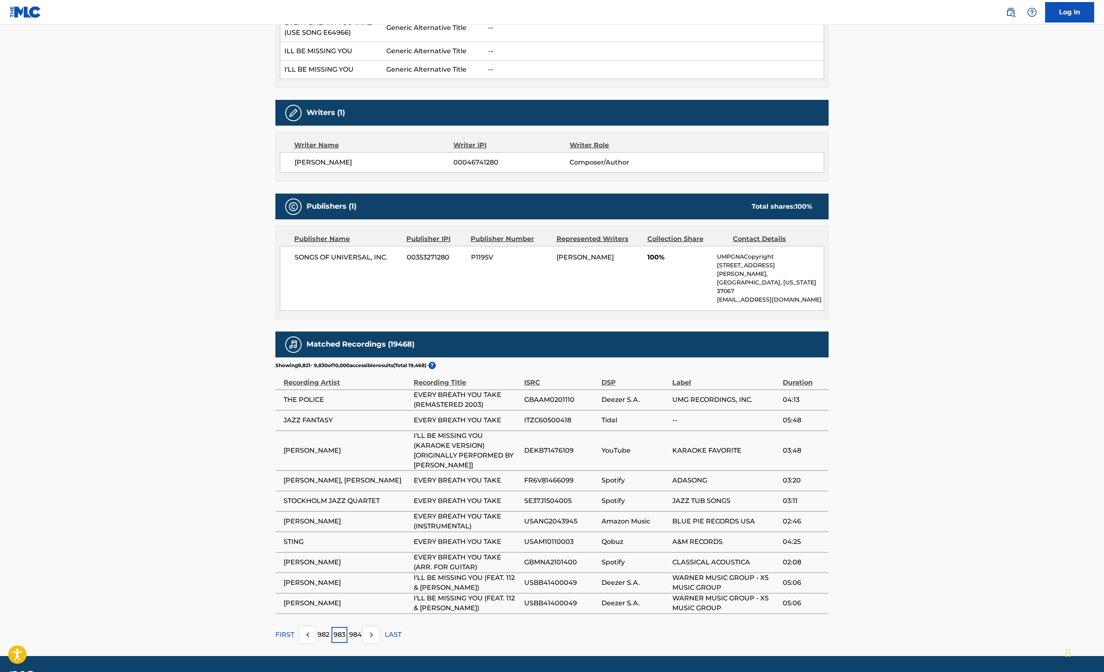
click at [322, 630] on p "982" at bounding box center [324, 635] width 12 height 10
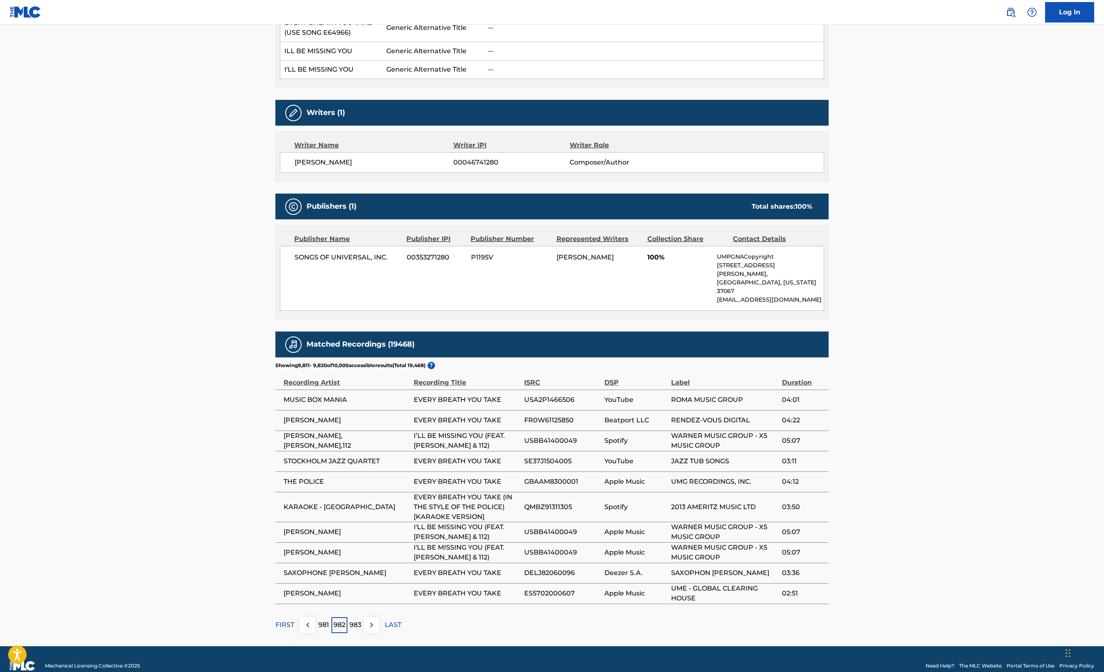
click at [322, 622] on div "981" at bounding box center [323, 625] width 16 height 16
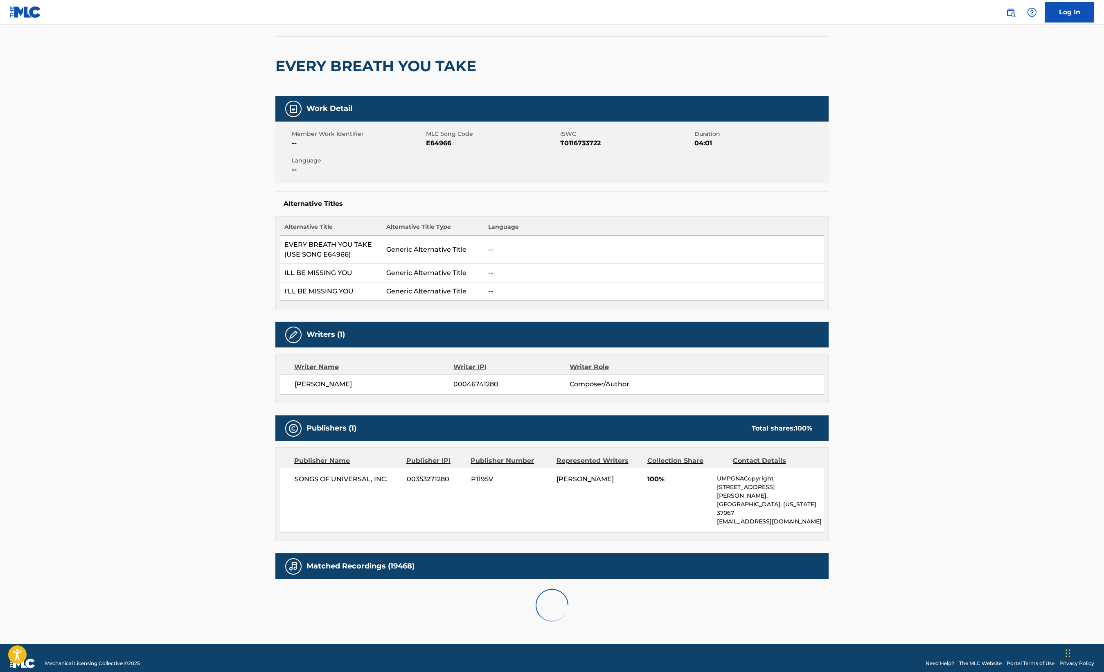
scroll to position [265, 0]
